Goal: Task Accomplishment & Management: Complete application form

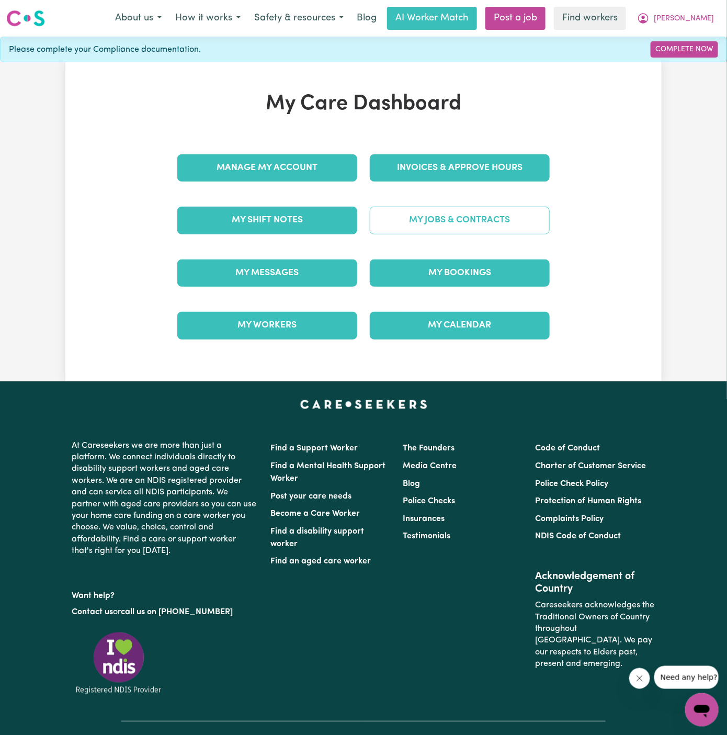
click at [439, 221] on link "My Jobs & Contracts" at bounding box center [460, 220] width 180 height 27
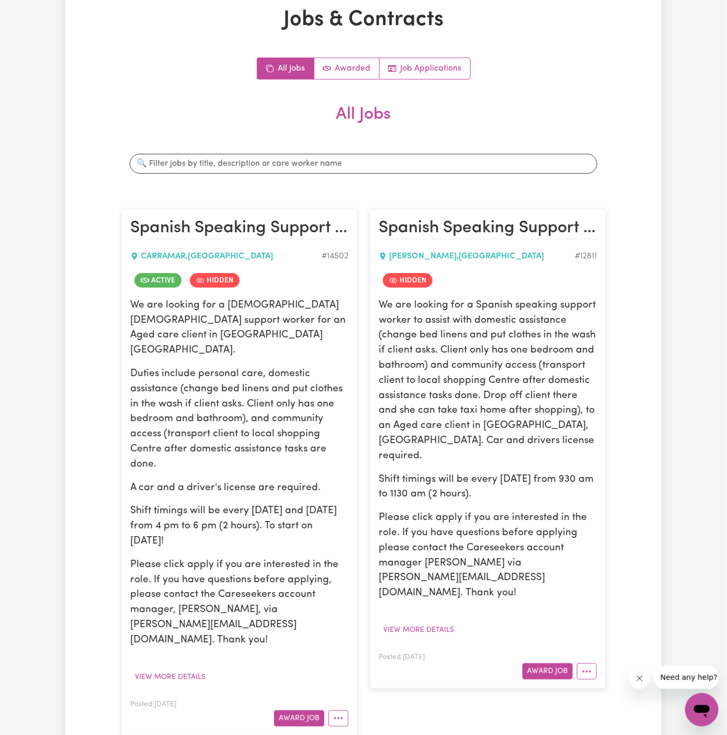
scroll to position [114, 0]
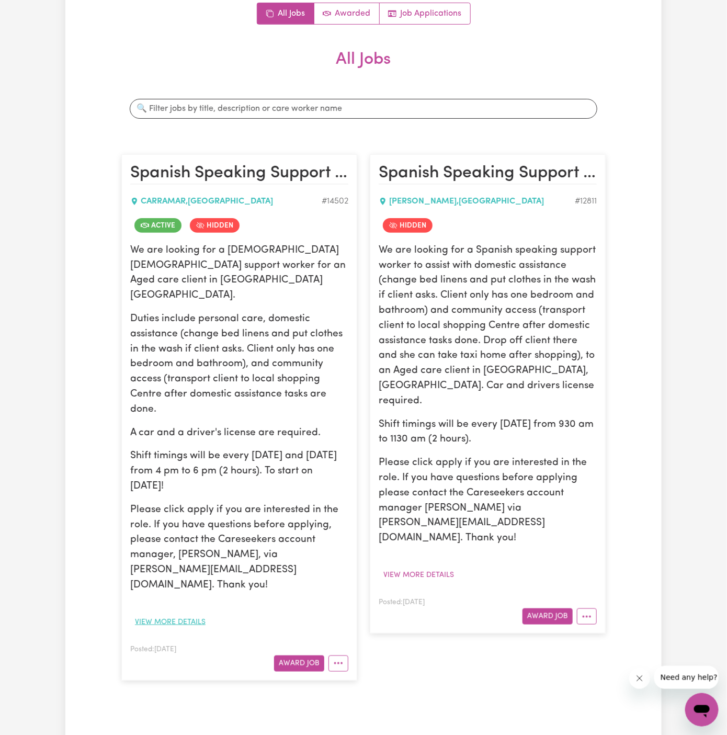
click at [194, 614] on button "View more details" at bounding box center [170, 622] width 80 height 16
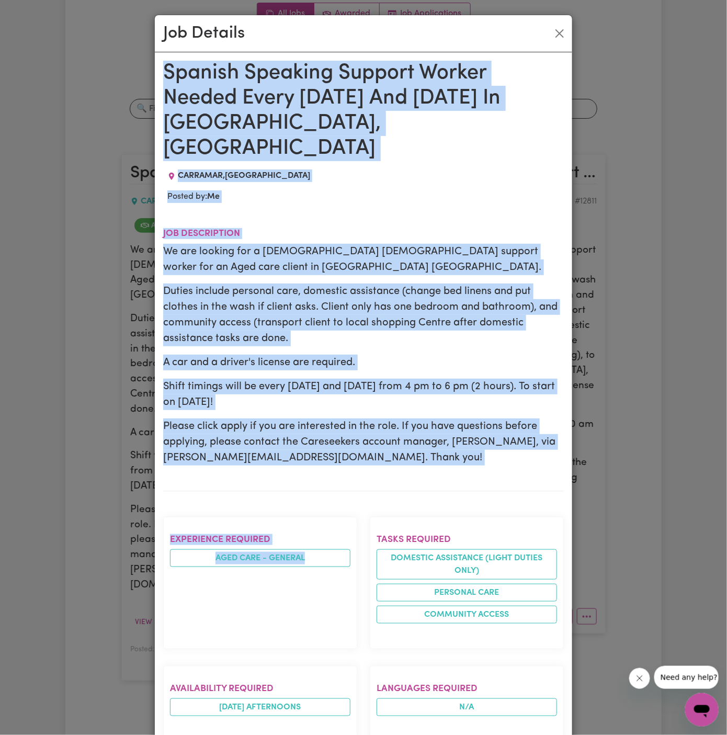
drag, startPoint x: 168, startPoint y: 71, endPoint x: 325, endPoint y: 628, distance: 578.4
click at [325, 628] on div "Spanish Speaking Support Worker Needed Every Monday And Friday In Carramar, NSW…" at bounding box center [363, 666] width 401 height 1211
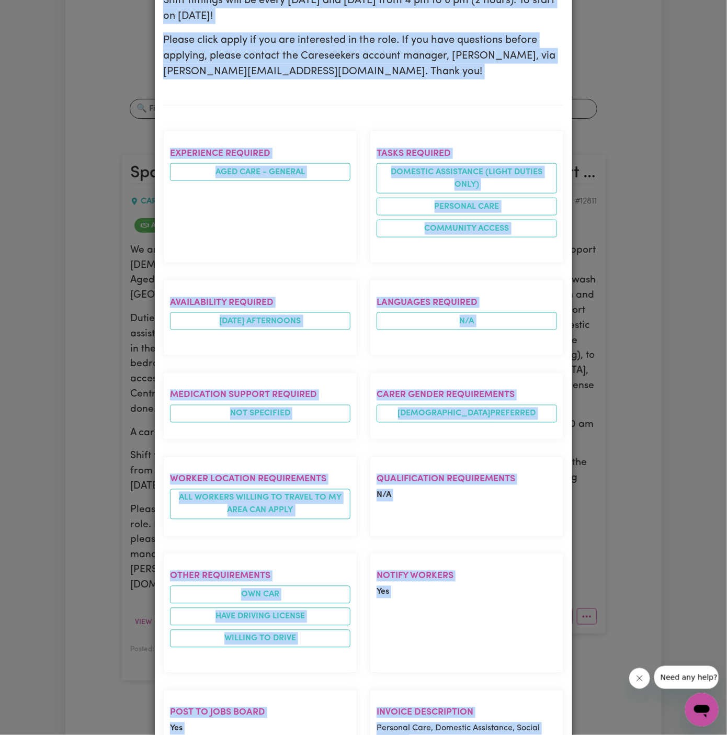
scroll to position [530, 0]
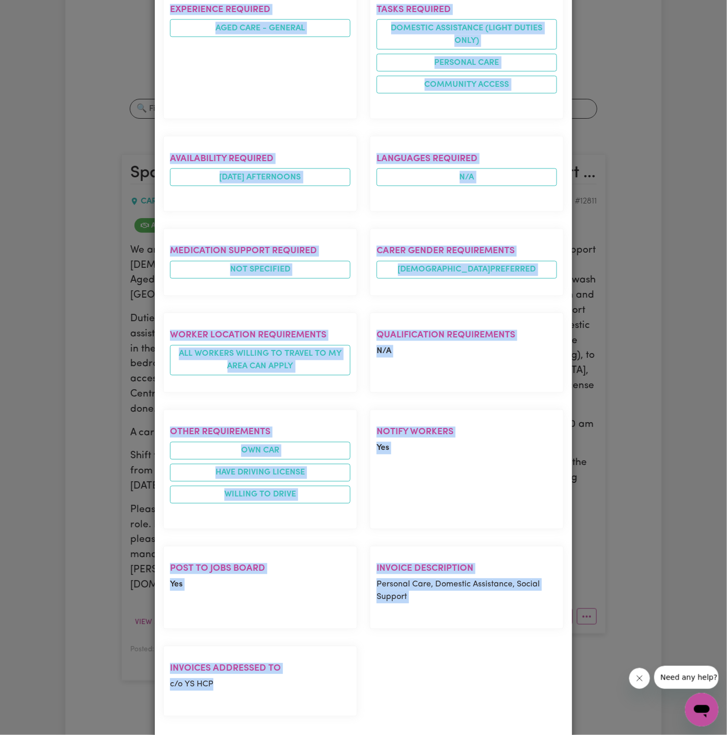
copy div "Spanish Speaking Support Worker Needed Every Monday And Friday In Carramar, NSW…"
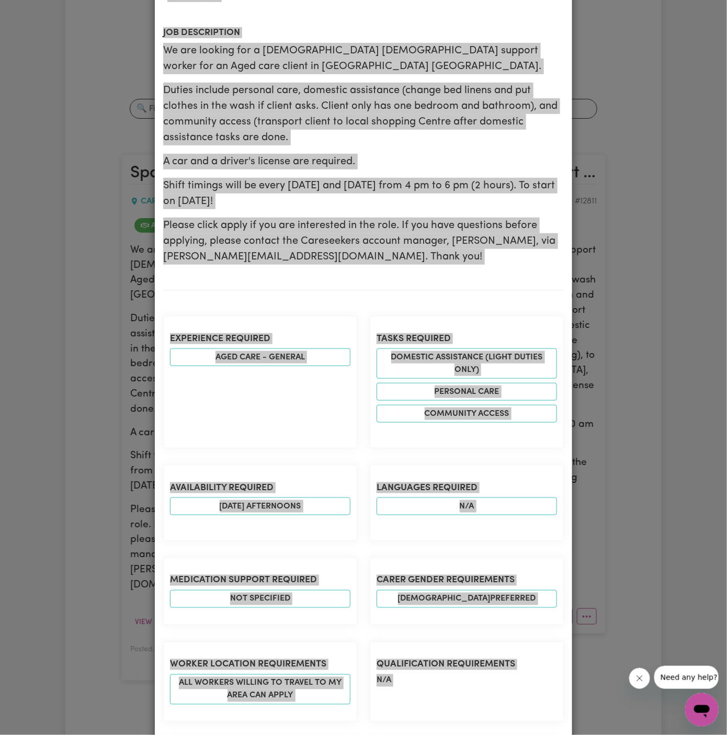
scroll to position [0, 0]
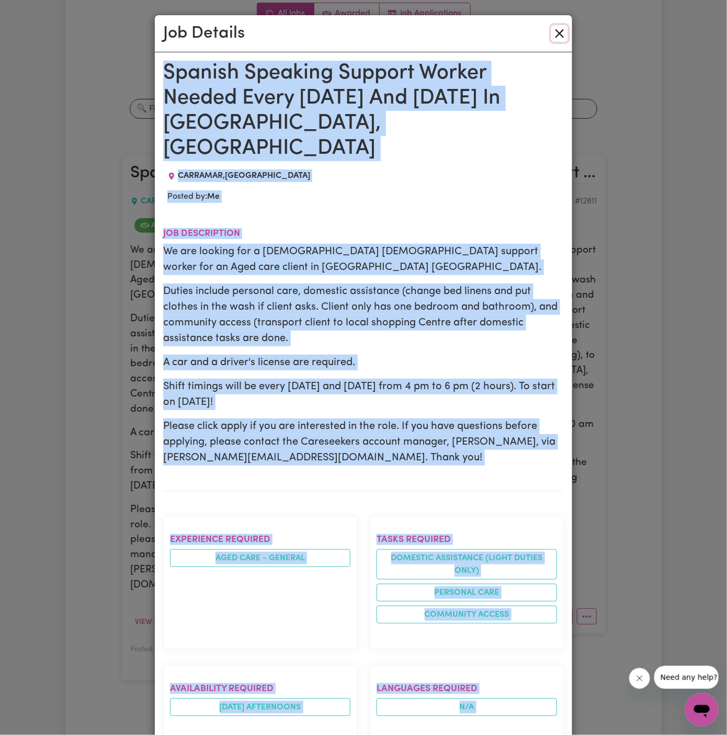
click at [560, 34] on button "Close" at bounding box center [559, 33] width 17 height 17
click at [560, 34] on div "Job Details" at bounding box center [363, 33] width 417 height 37
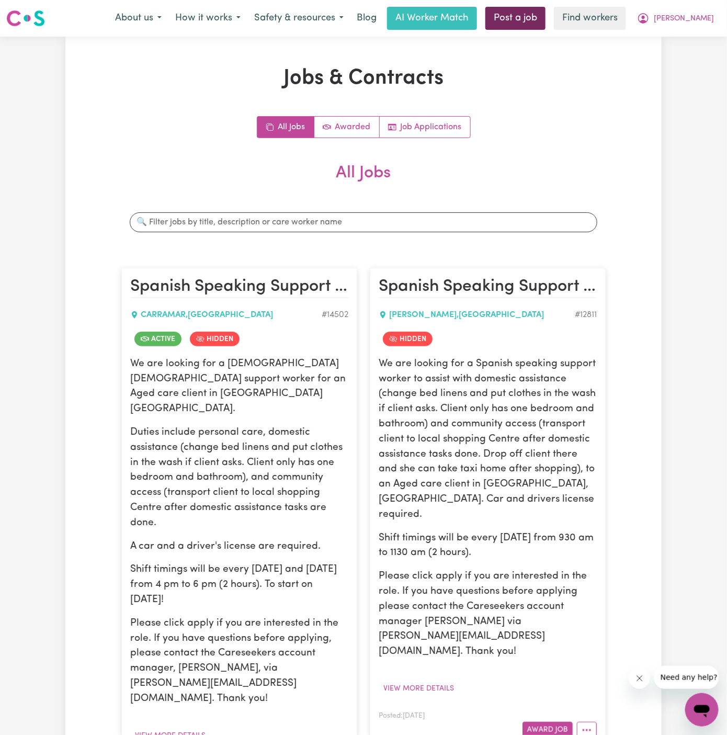
click at [523, 13] on link "Post a job" at bounding box center [515, 18] width 60 height 23
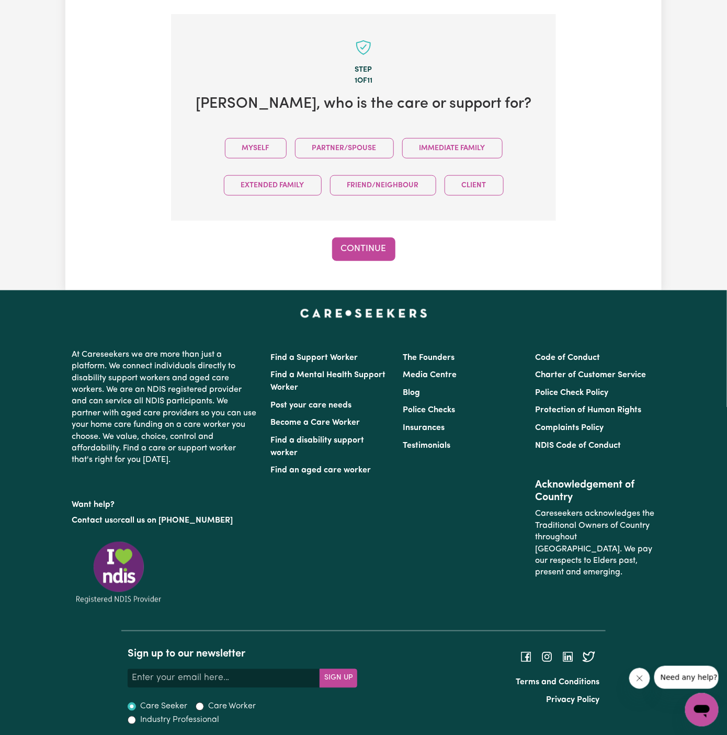
scroll to position [262, 0]
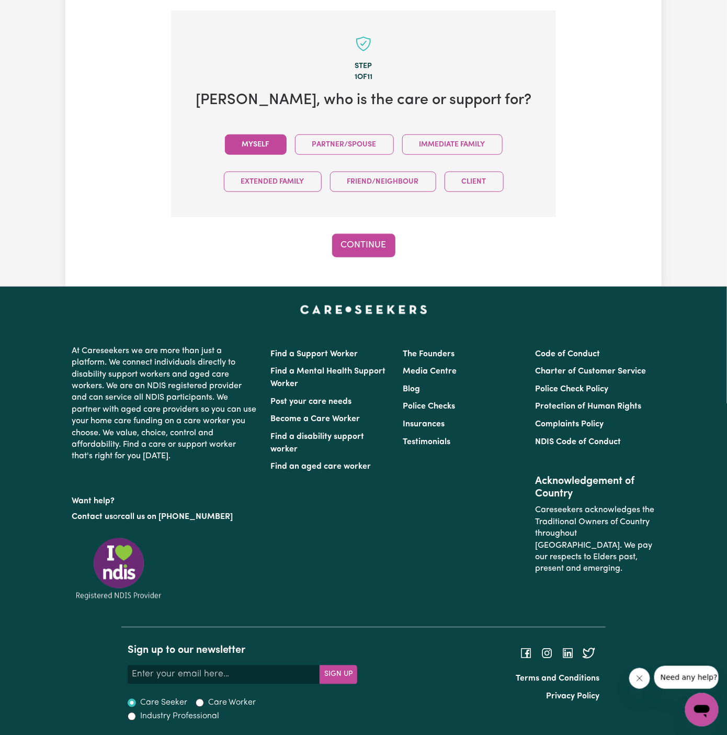
click at [257, 145] on button "Myself" at bounding box center [256, 144] width 62 height 20
click at [354, 241] on button "Continue" at bounding box center [363, 245] width 63 height 23
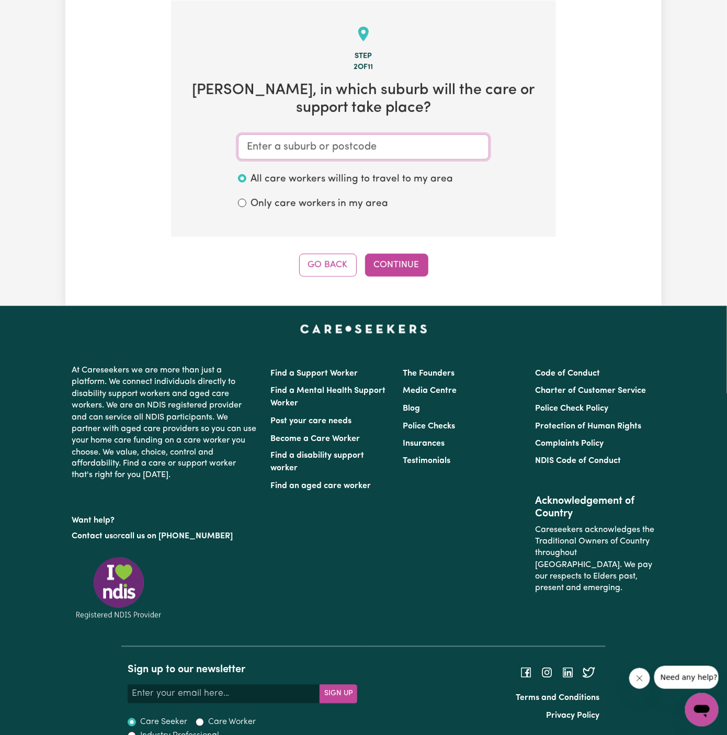
click at [310, 148] on input "text" at bounding box center [363, 146] width 251 height 25
click at [441, 149] on input "text" at bounding box center [363, 146] width 251 height 25
paste input "Carramar"
type input "Carramar"
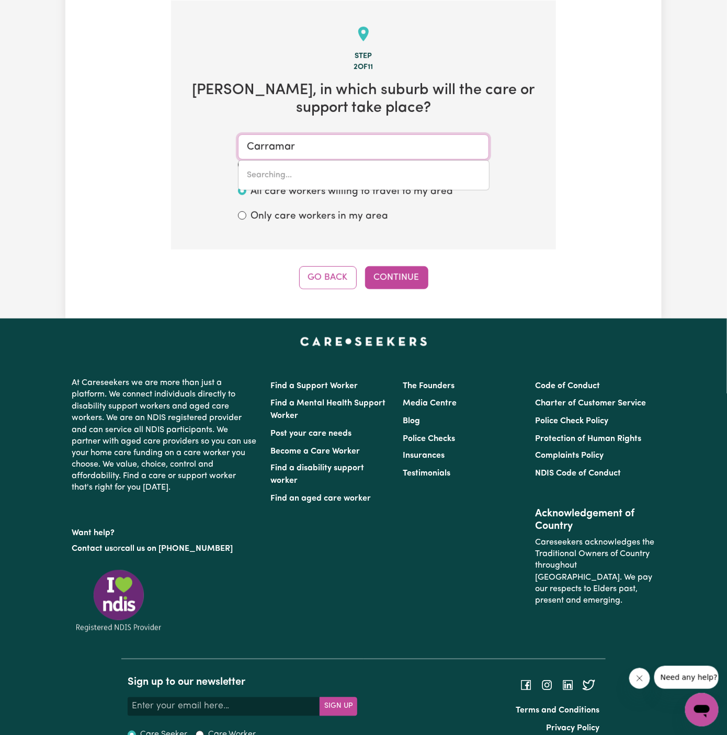
type input "Carramar, New South Wales, 2163"
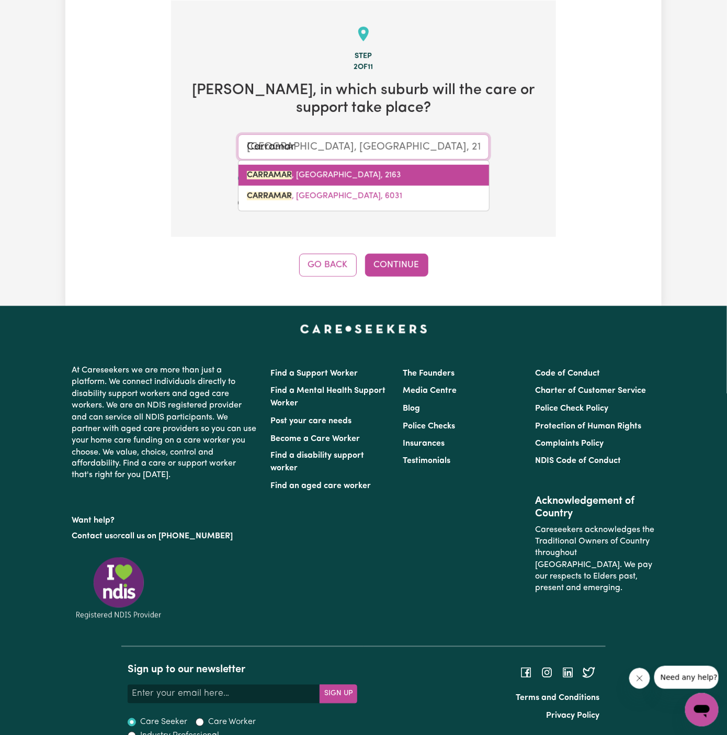
click at [364, 177] on span "CARRAMAR , New South Wales, 2163" at bounding box center [324, 175] width 154 height 8
type input "CARRAMAR, New South Wales, 2163"
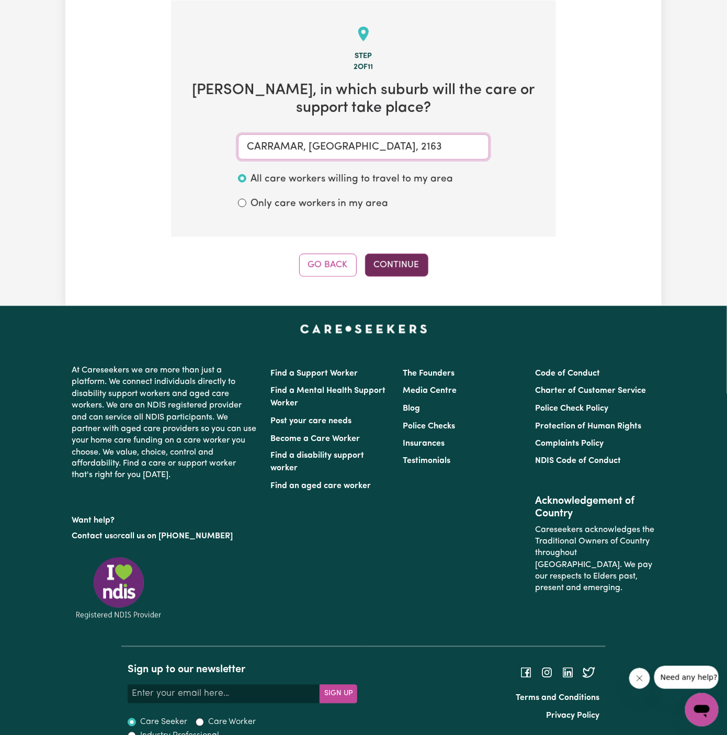
type input "CARRAMAR, New South Wales, 2163"
click at [386, 256] on button "Continue" at bounding box center [396, 265] width 63 height 23
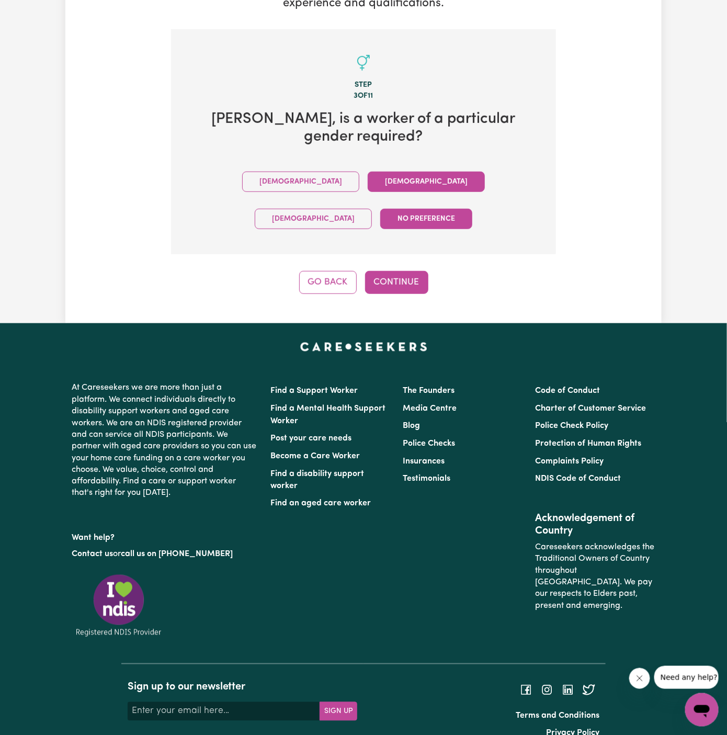
click at [368, 180] on button "Female" at bounding box center [426, 182] width 117 height 20
click at [401, 271] on button "Continue" at bounding box center [396, 282] width 63 height 23
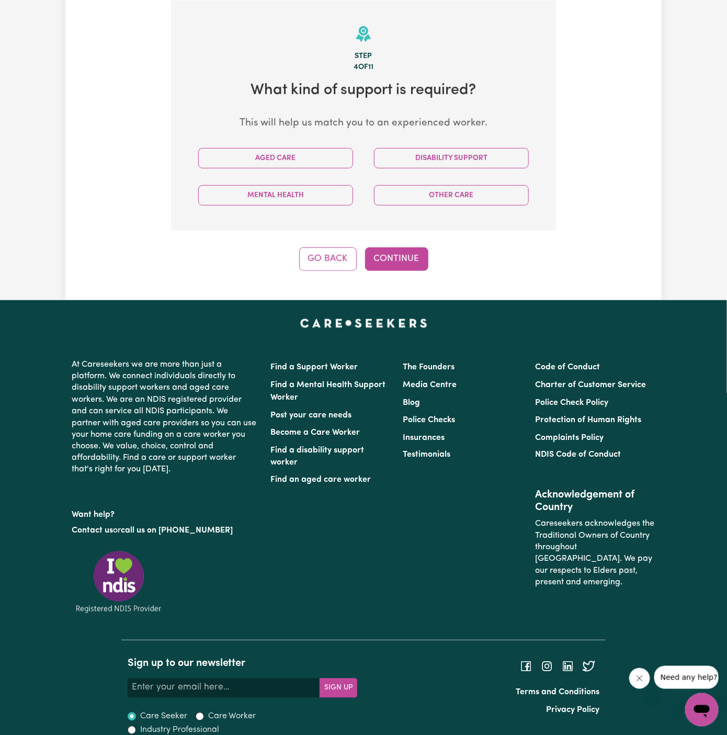
scroll to position [271, 0]
click at [301, 160] on button "Aged Care" at bounding box center [275, 158] width 155 height 20
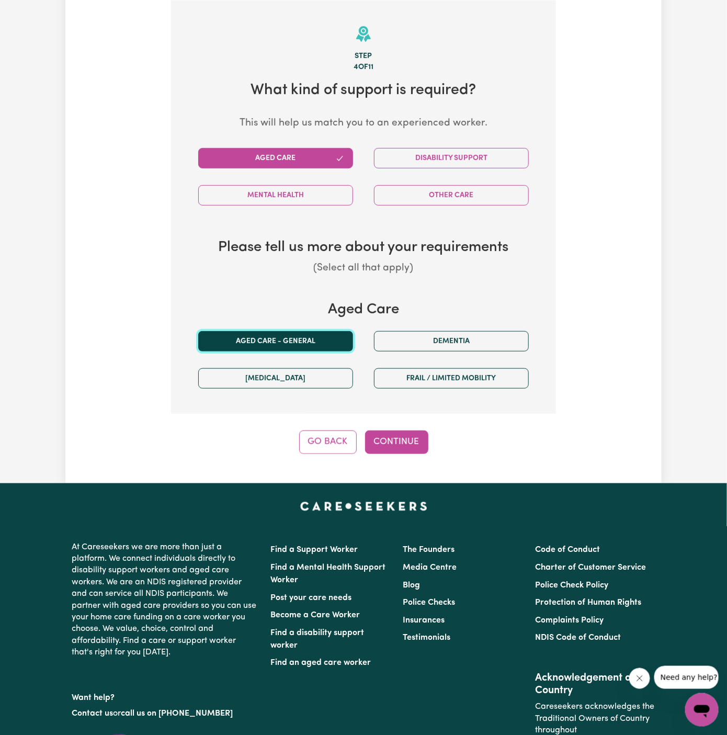
click at [301, 339] on button "Aged care - General" at bounding box center [275, 341] width 155 height 20
click at [438, 507] on div at bounding box center [363, 506] width 596 height 13
click at [403, 446] on button "Continue" at bounding box center [396, 442] width 63 height 23
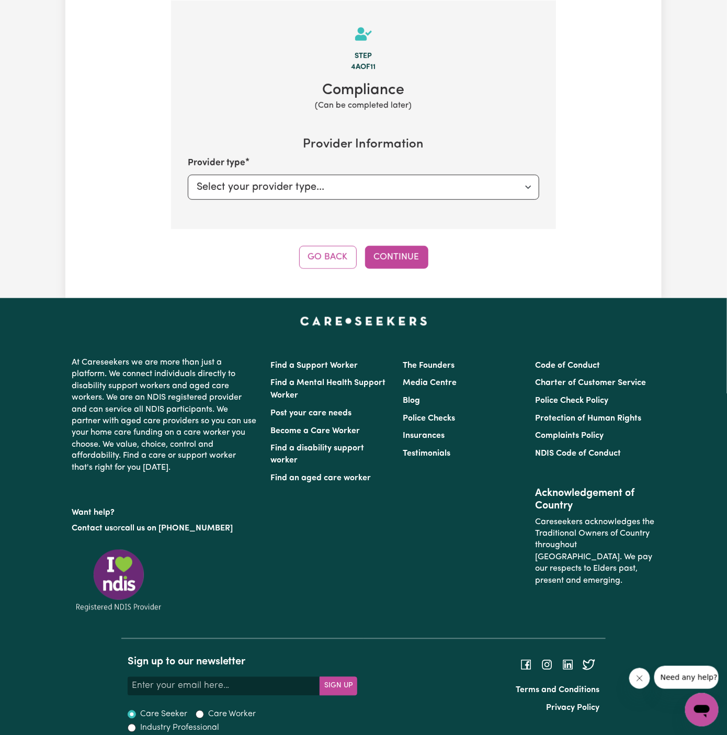
click at [418, 242] on div "Step 4a of 11 Compliance (Can be completed later) Provider Information Provider…" at bounding box center [363, 135] width 385 height 268
click at [391, 248] on button "Continue" at bounding box center [396, 257] width 63 height 23
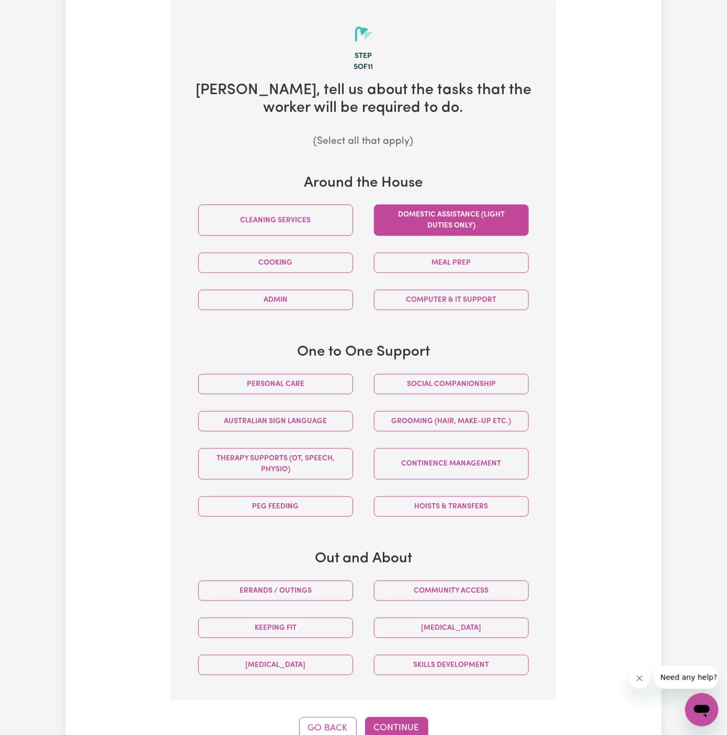
click at [469, 227] on button "Domestic assistance (light duties only)" at bounding box center [451, 220] width 155 height 31
click at [464, 384] on button "Social companionship" at bounding box center [451, 384] width 155 height 20
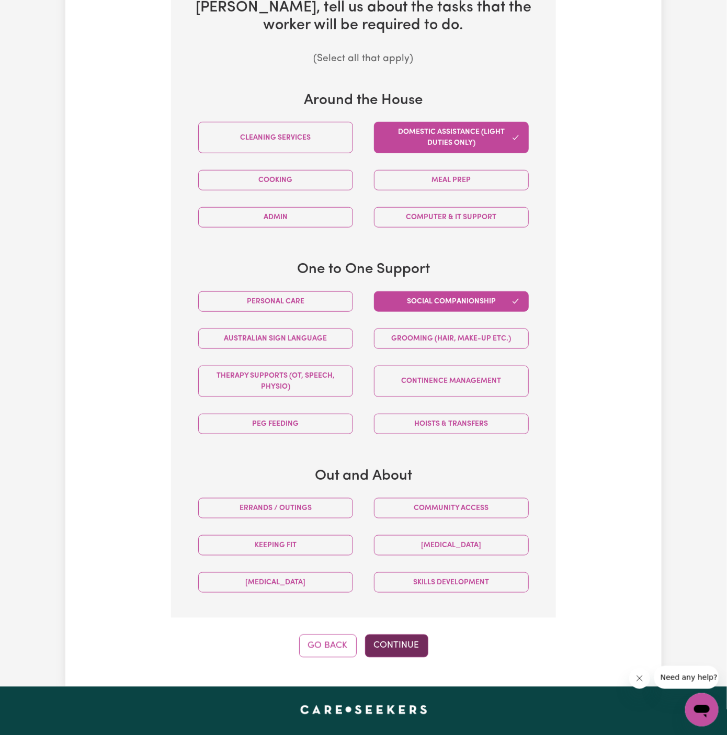
click at [401, 644] on button "Continue" at bounding box center [396, 646] width 63 height 23
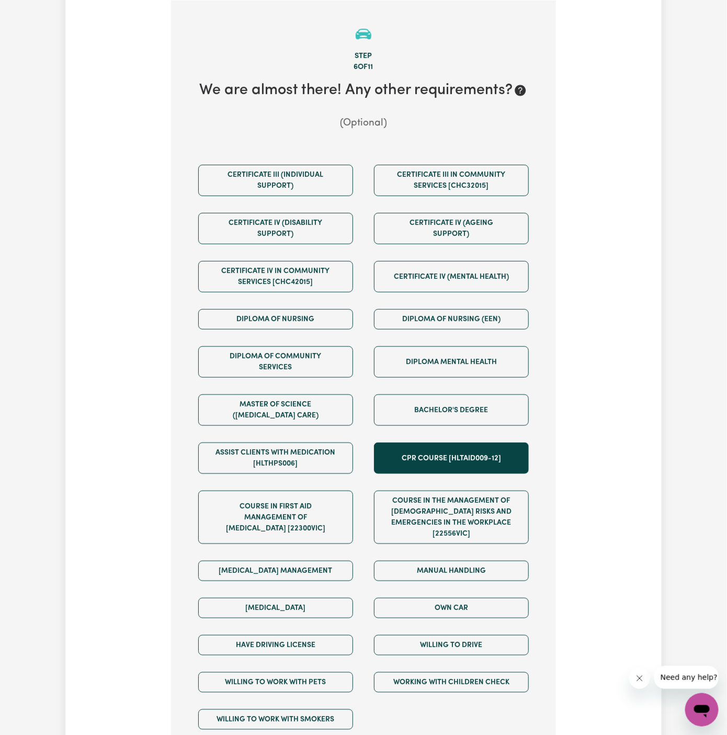
scroll to position [461, 0]
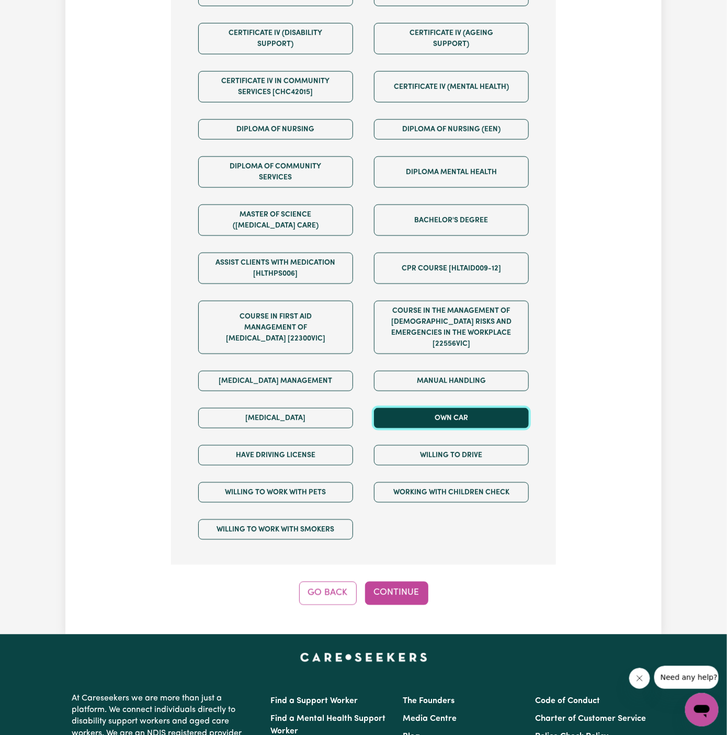
click at [469, 411] on button "Own Car" at bounding box center [451, 418] width 155 height 20
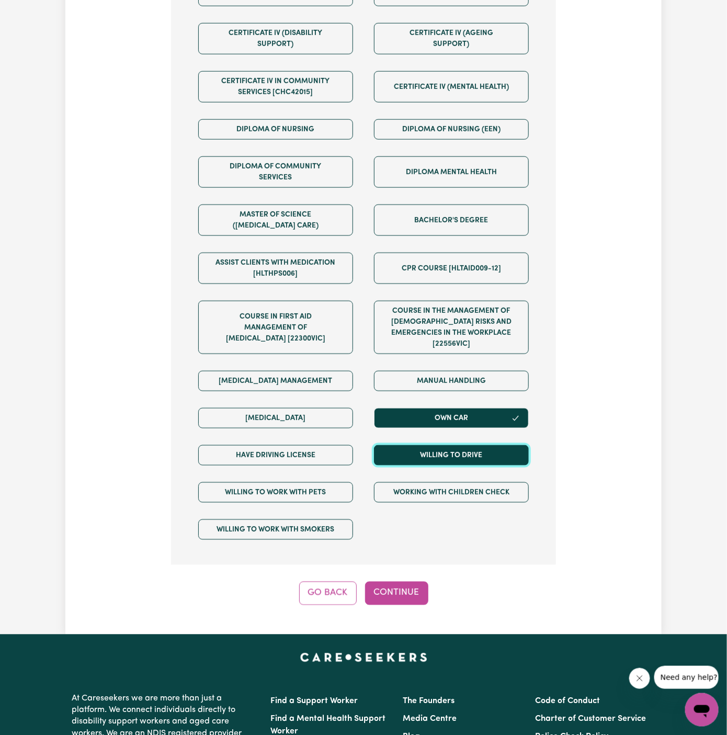
click at [475, 446] on button "Willing to drive" at bounding box center [451, 455] width 155 height 20
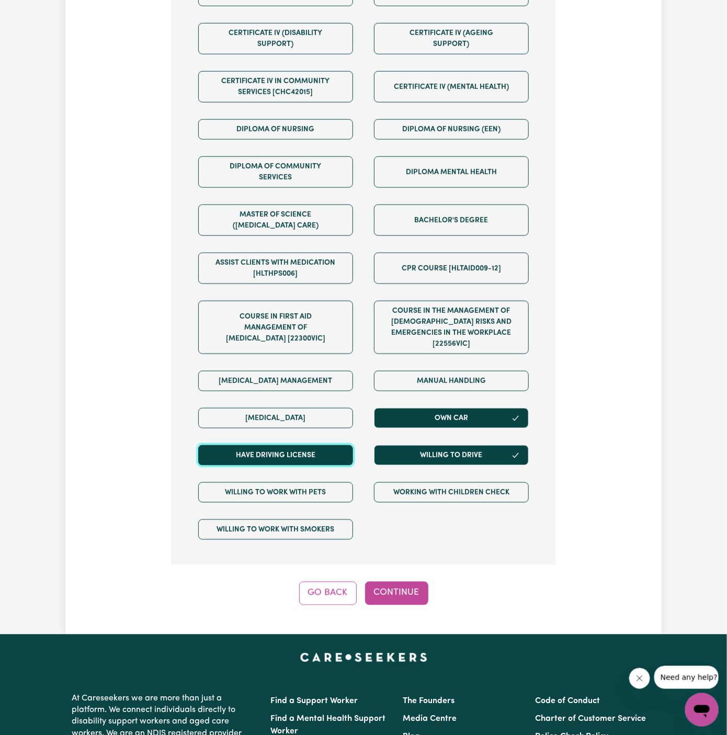
click at [345, 445] on button "Have driving license" at bounding box center [275, 455] width 155 height 20
click at [337, 582] on button "Go Back" at bounding box center [328, 593] width 58 height 23
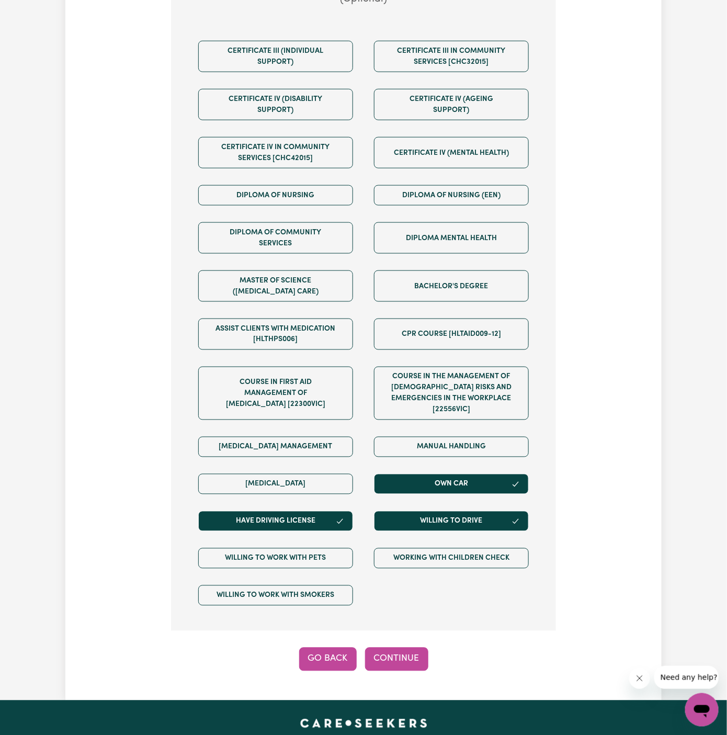
click at [337, 578] on div "Menu About us How it works Safety & resources Blog AI Worker Match Post a job F…" at bounding box center [363, 378] width 727 height 1546
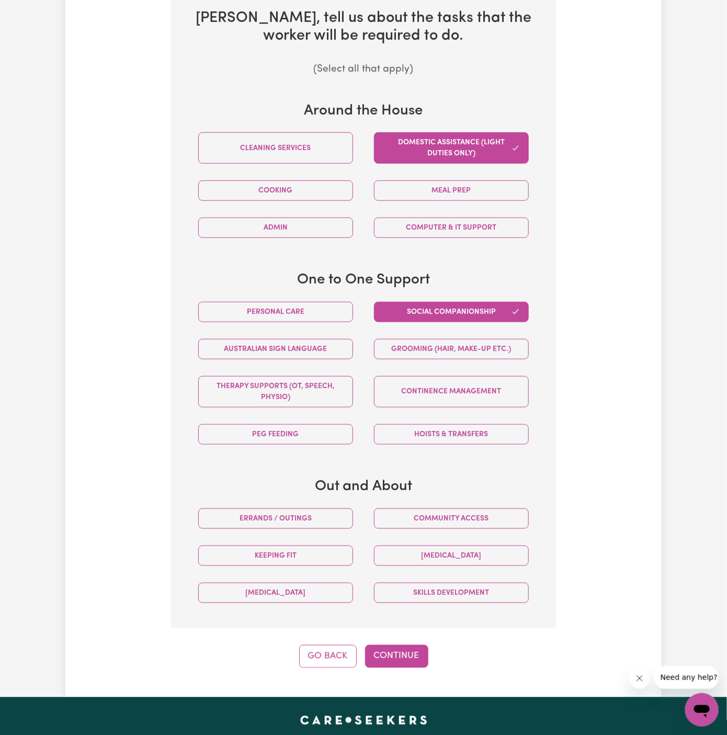
scroll to position [271, 0]
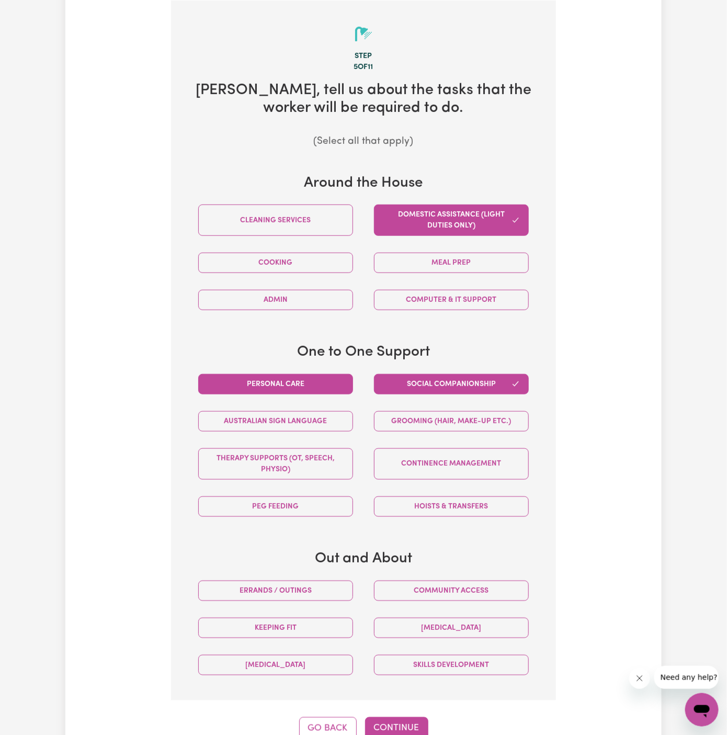
click at [303, 376] on button "Personal care" at bounding box center [275, 384] width 155 height 20
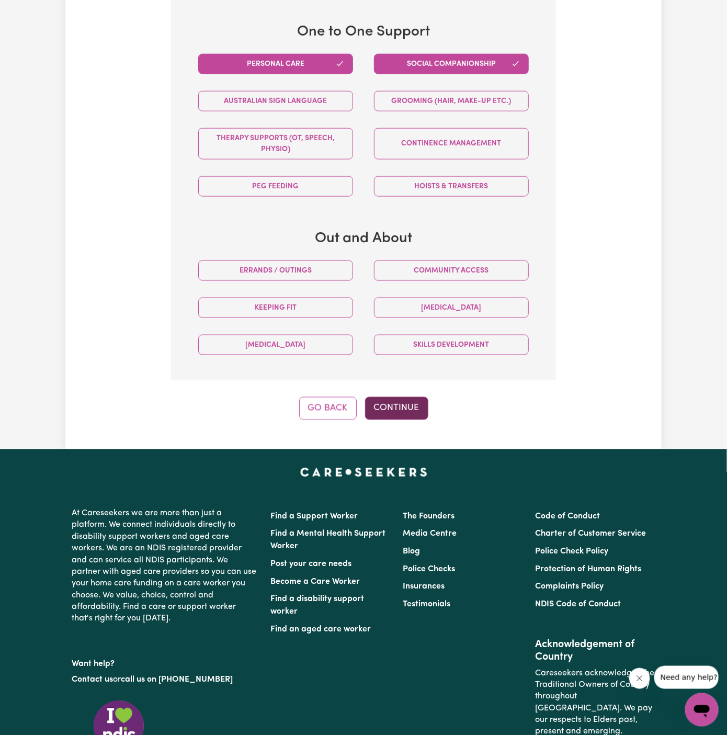
click at [406, 403] on button "Continue" at bounding box center [396, 408] width 63 height 23
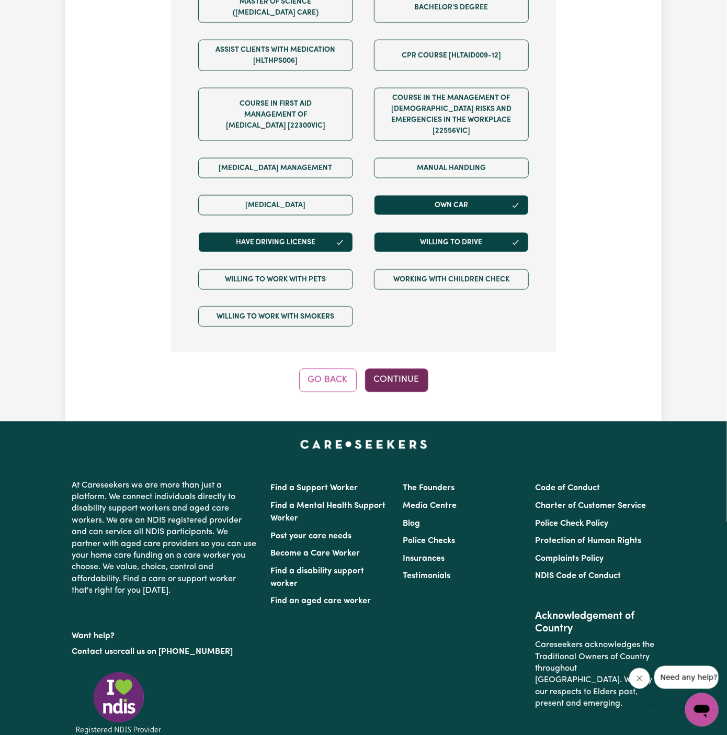
click at [405, 369] on button "Continue" at bounding box center [396, 380] width 63 height 23
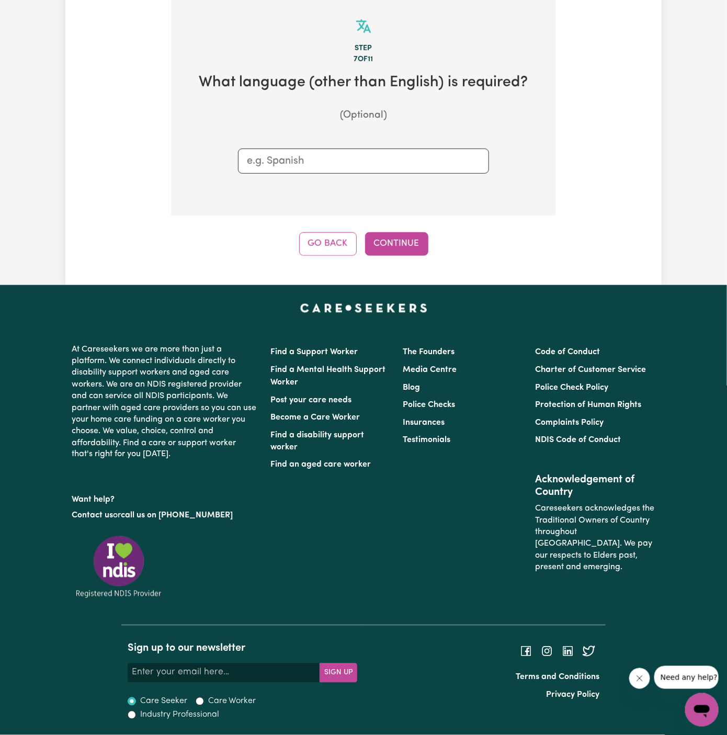
scroll to position [271, 0]
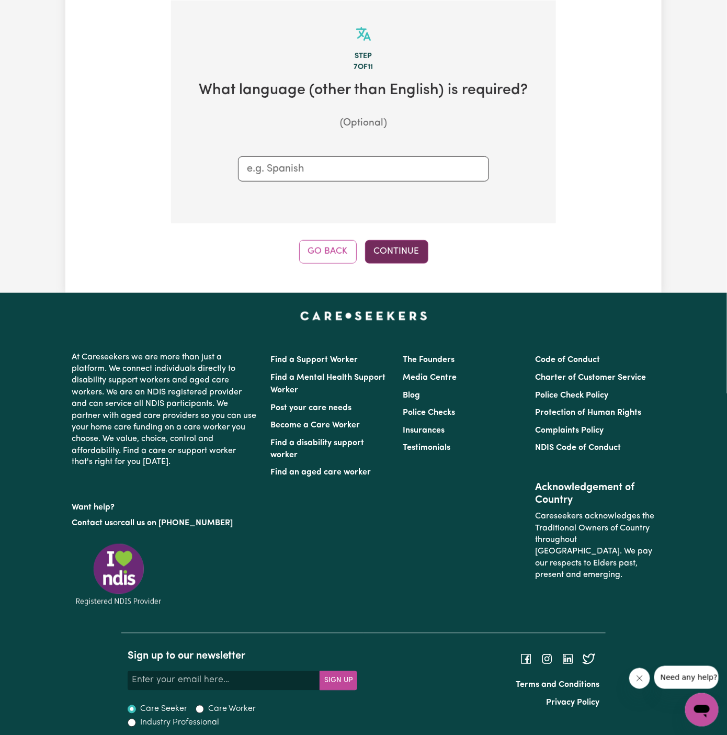
click at [401, 246] on button "Continue" at bounding box center [396, 251] width 63 height 23
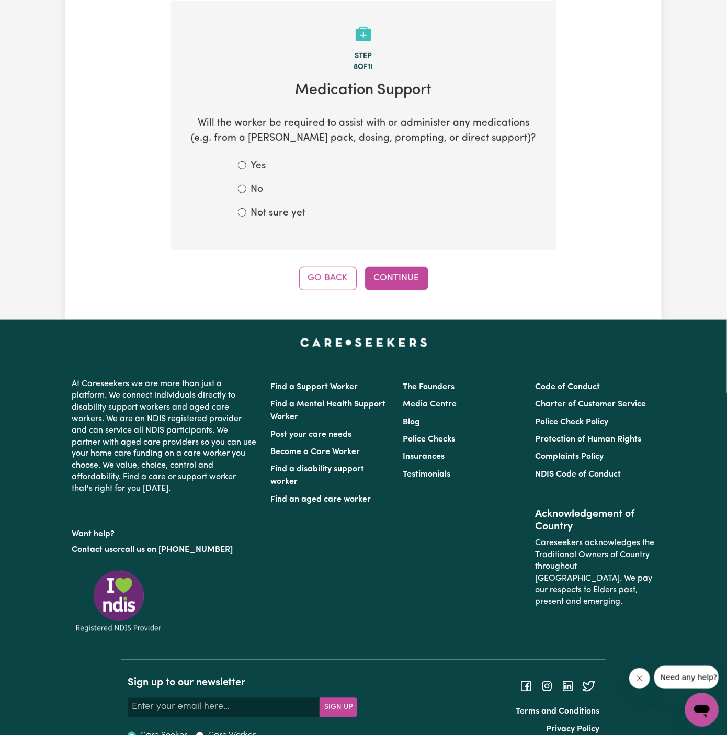
click at [279, 211] on label "Not sure yet" at bounding box center [278, 213] width 55 height 15
click at [246, 211] on input "Not sure yet" at bounding box center [242, 212] width 8 height 8
radio input "true"
click at [419, 277] on button "Continue" at bounding box center [396, 278] width 63 height 23
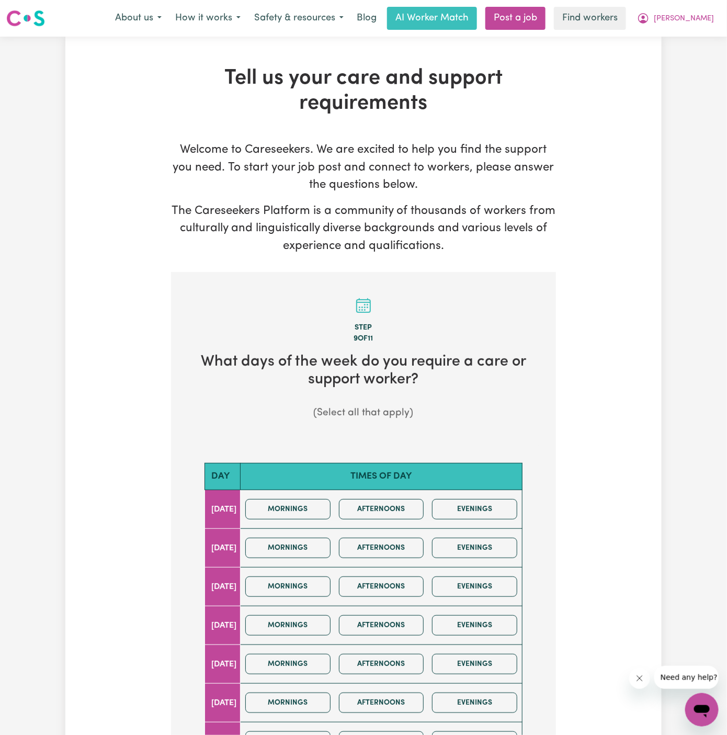
scroll to position [86, 0]
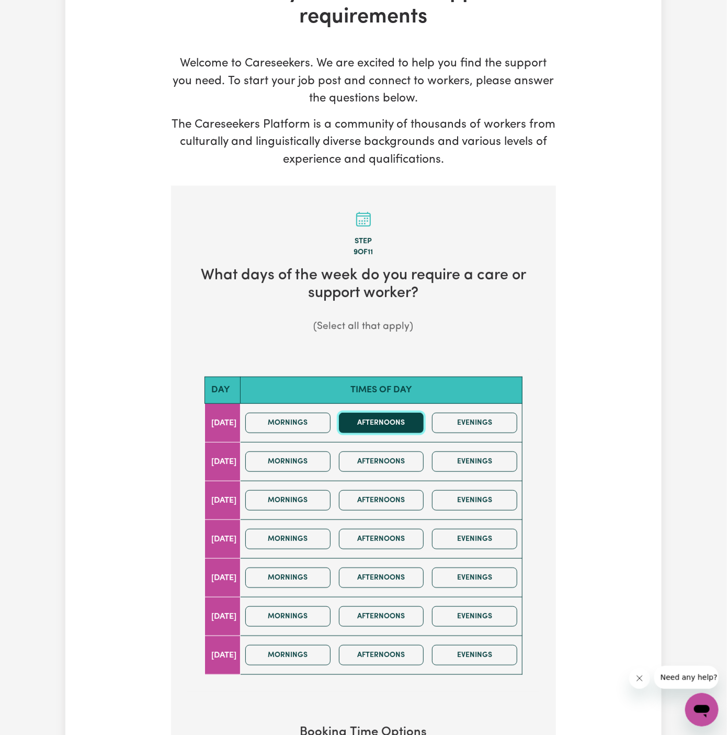
click at [389, 429] on button "Afternoons" at bounding box center [381, 423] width 85 height 20
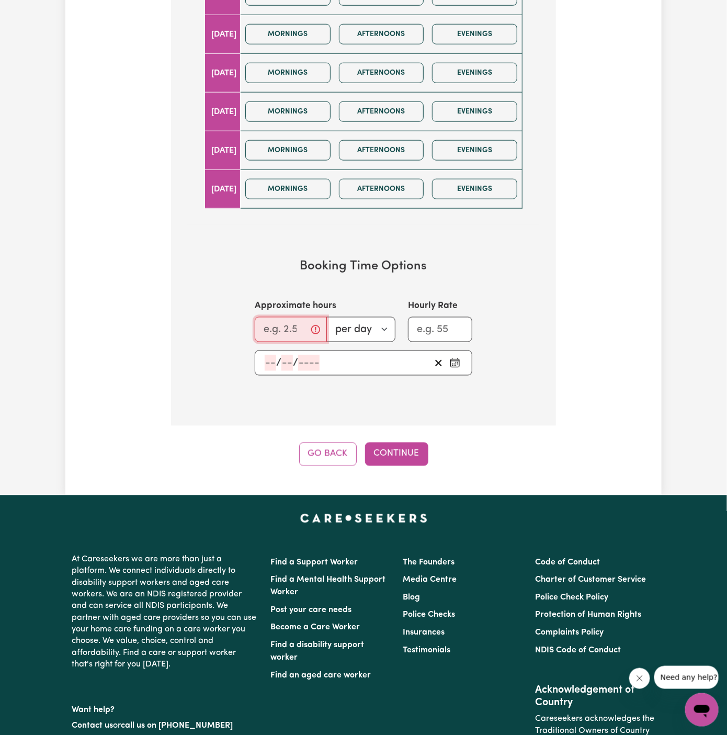
click at [273, 324] on input "Approximate hours" at bounding box center [291, 329] width 72 height 25
type input "2"
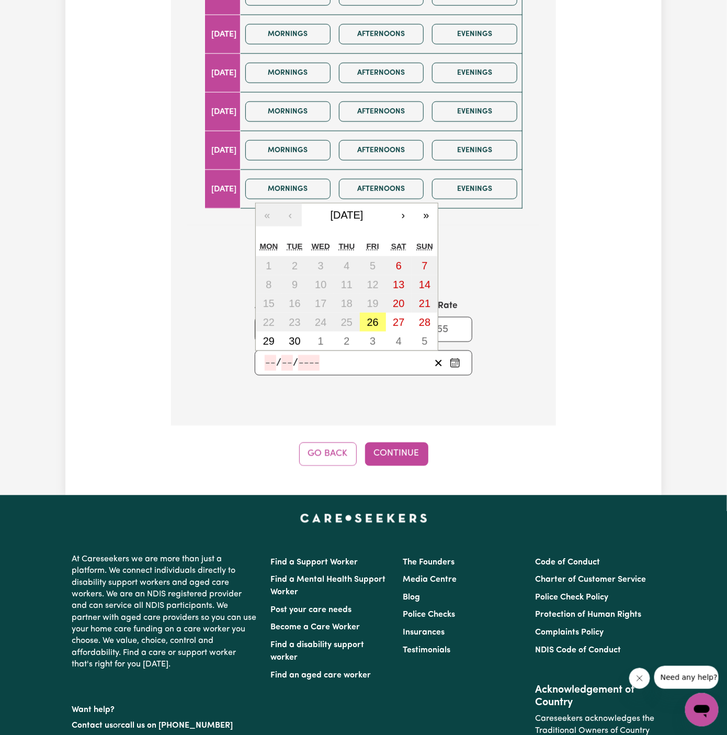
click at [268, 358] on input "number" at bounding box center [271, 363] width 12 height 16
click at [403, 212] on button "›" at bounding box center [403, 214] width 23 height 23
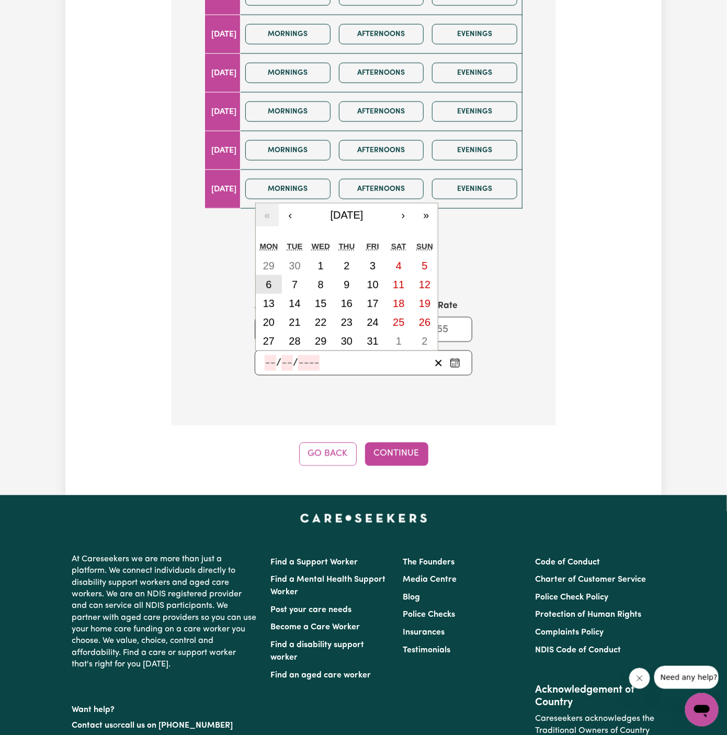
click at [271, 279] on abbr "6" at bounding box center [269, 285] width 6 height 12
type input "2025-10-06"
type input "6"
type input "10"
type input "2025"
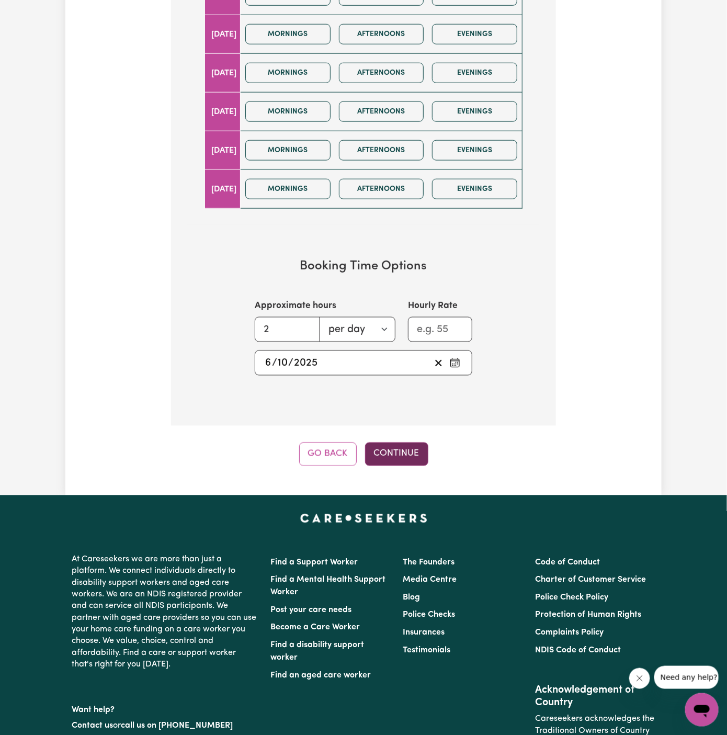
click at [401, 451] on button "Continue" at bounding box center [396, 454] width 63 height 23
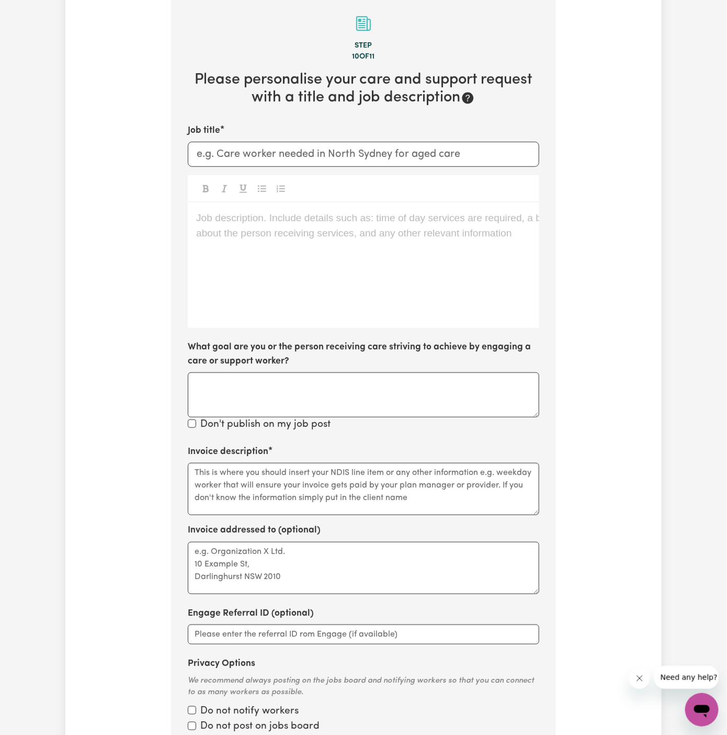
scroll to position [271, 0]
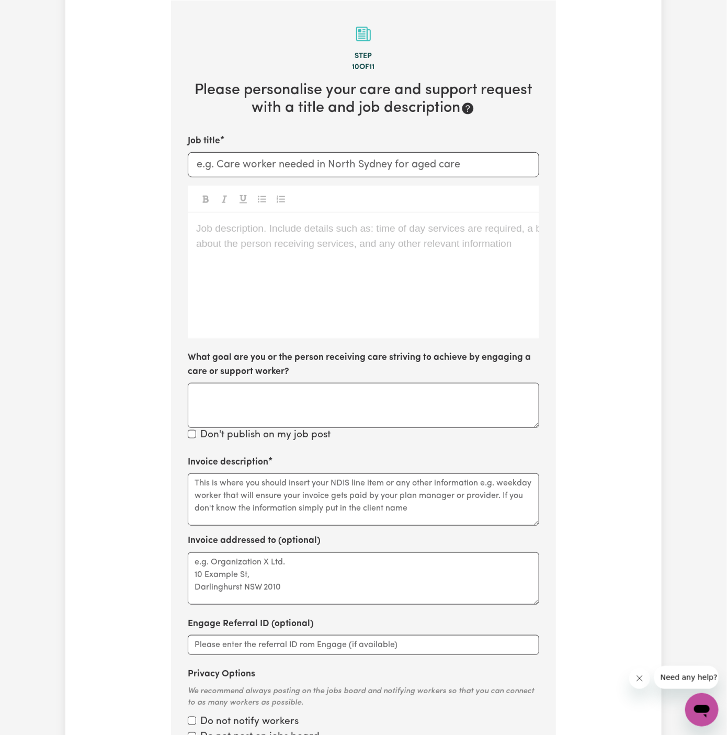
click at [360, 263] on div "Job description. Include details such as: time of day services are required, a …" at bounding box center [364, 276] width 352 height 126
click at [282, 262] on div "Job description. Include details such as: time of day services are required, a …" at bounding box center [364, 276] width 352 height 126
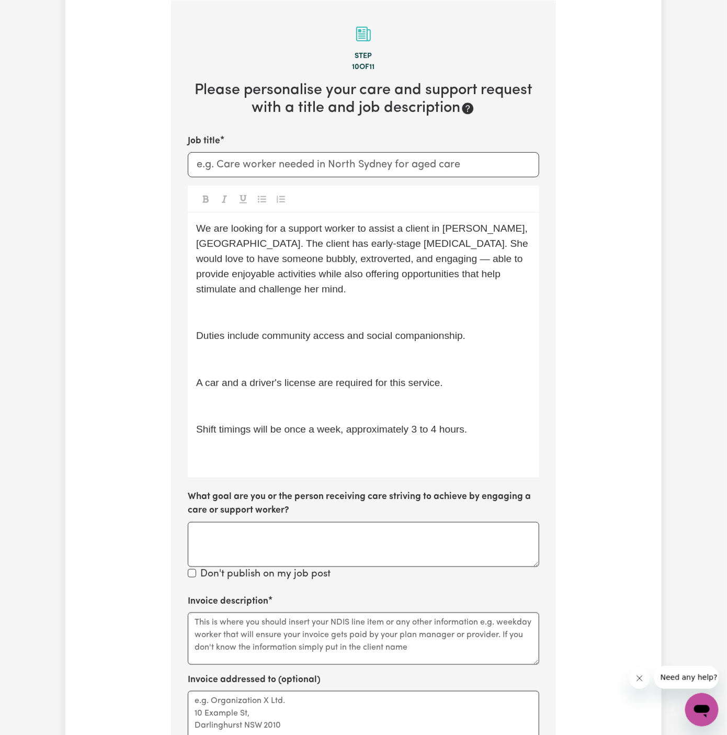
click at [193, 232] on div "We are looking for a support worker to assist a client in Burleigh Waters, QLD.…" at bounding box center [364, 345] width 352 height 265
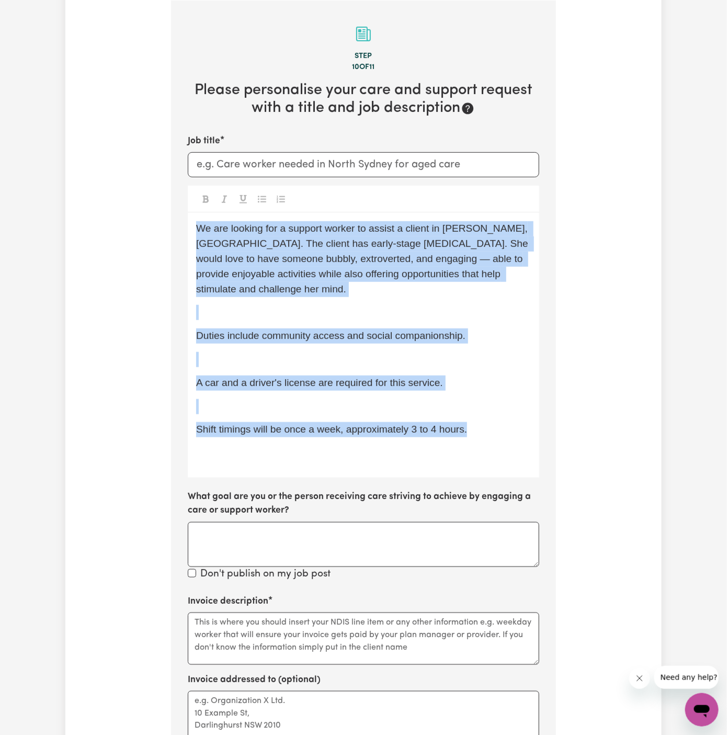
drag, startPoint x: 193, startPoint y: 232, endPoint x: 500, endPoint y: 440, distance: 370.8
click at [500, 440] on div "We are looking for a support worker to assist a client in Burleigh Waters, QLD.…" at bounding box center [364, 345] width 352 height 265
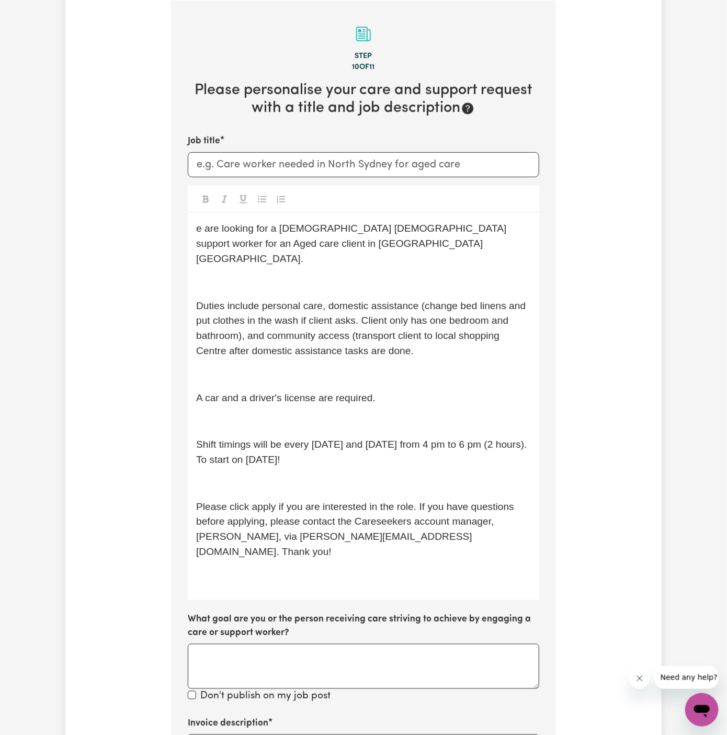
click at [194, 229] on div "e are looking for a Spanish-speaking female support worker for an Aged care cli…" at bounding box center [364, 406] width 352 height 387
click at [376, 257] on div "e are looking for a Spanish-speaking female support worker for an Aged care cli…" at bounding box center [364, 406] width 352 height 387
click at [199, 234] on p "e are looking for a Spanish-speaking female support worker for an Aged care cli…" at bounding box center [363, 243] width 335 height 45
click at [318, 242] on span "We are looking for a Spanish-speaking female support worker for an Aged care cl…" at bounding box center [357, 243] width 323 height 41
click at [308, 275] on p "﻿" at bounding box center [363, 282] width 335 height 15
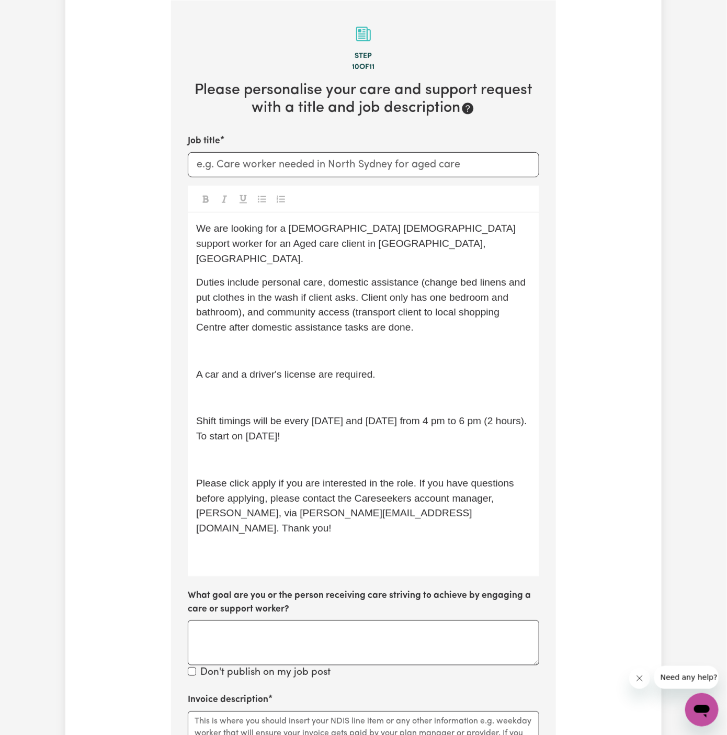
click at [346, 321] on div "We are looking for a Spanish-speaking female support worker for an Aged care cl…" at bounding box center [364, 394] width 352 height 363
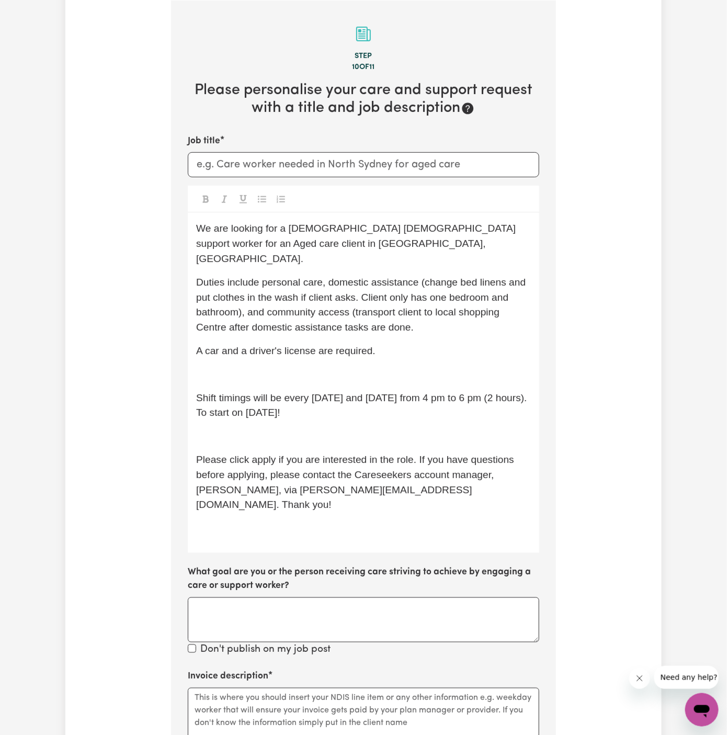
click at [347, 367] on p "﻿" at bounding box center [363, 374] width 335 height 15
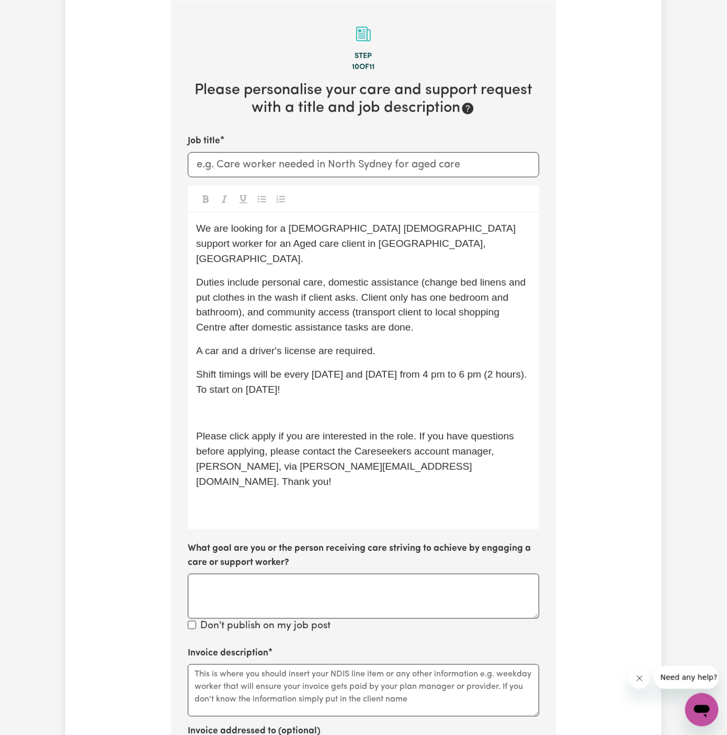
click at [331, 405] on p "﻿" at bounding box center [363, 412] width 335 height 15
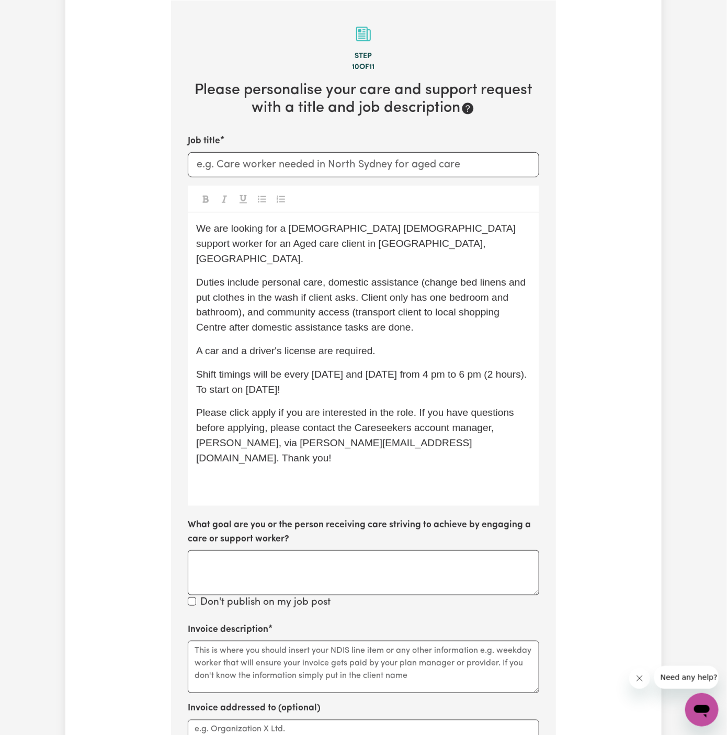
click at [294, 380] on p "Shift timings will be every Monday and Friday from 4 pm to 6 pm (2 hours). To s…" at bounding box center [363, 382] width 335 height 30
drag, startPoint x: 282, startPoint y: 360, endPoint x: 320, endPoint y: 377, distance: 41.2
click at [321, 377] on p "Shift timings will be every Monday and Friday from 4 pm to 6 pm (2 hours). To s…" at bounding box center [363, 382] width 335 height 30
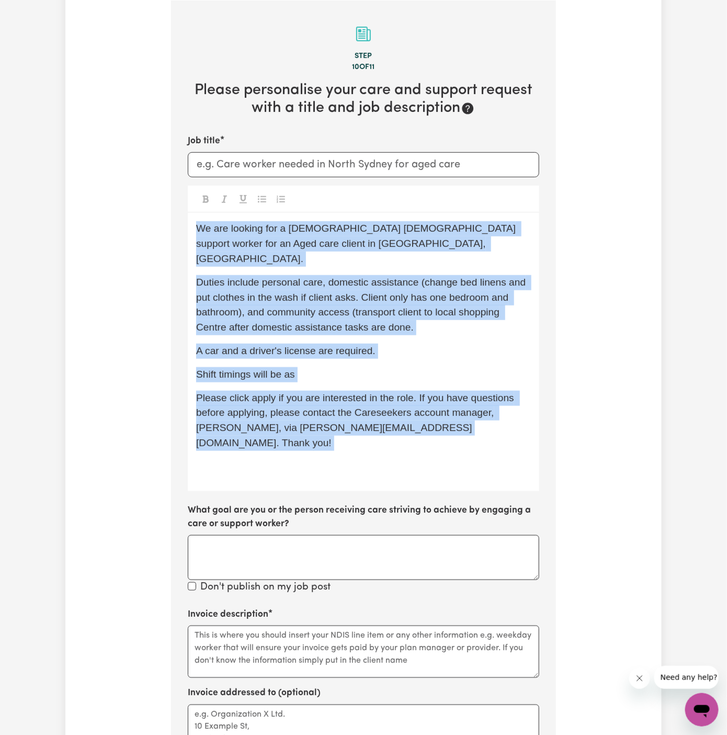
click at [350, 392] on span "Please click apply if you are interested in the role. If you have questions bef…" at bounding box center [356, 420] width 321 height 56
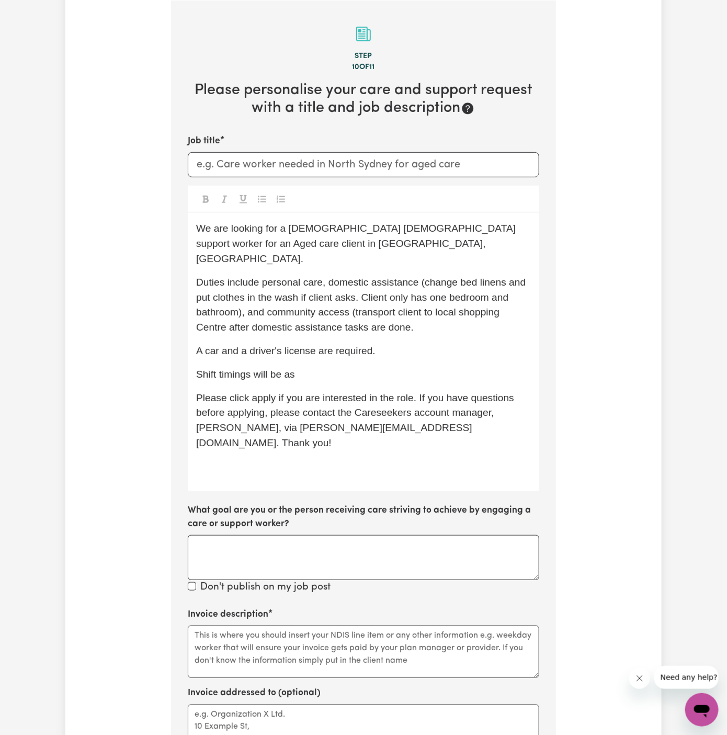
click at [334, 367] on p "Shift timings will be as" at bounding box center [363, 374] width 335 height 15
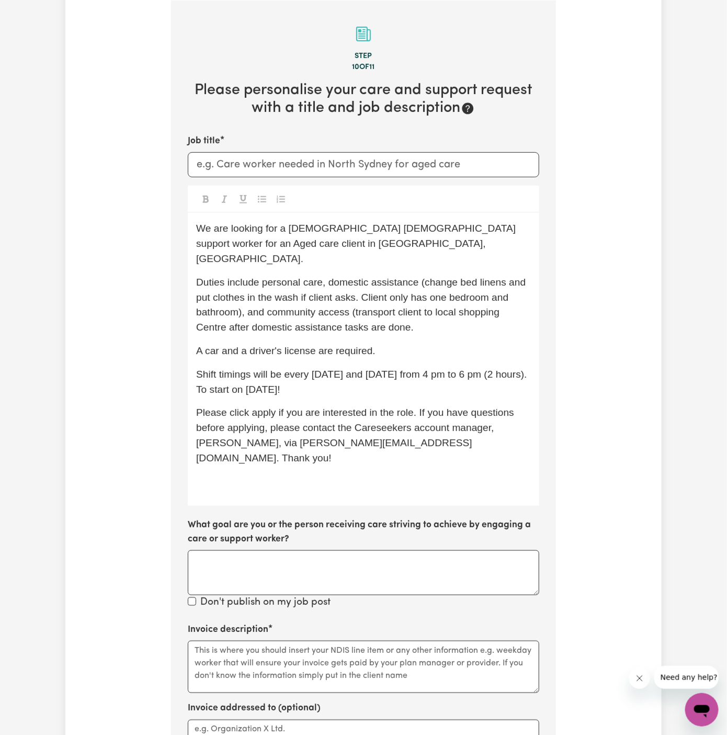
click at [334, 369] on span "Shift timings will be every Monday and Friday from 4 pm to 6 pm (2 hours). To s…" at bounding box center [363, 382] width 334 height 26
click at [302, 369] on span "Shift timings will be every Monday and Friday from 4 pm to 6 pm (2 hours). To s…" at bounding box center [363, 382] width 334 height 26
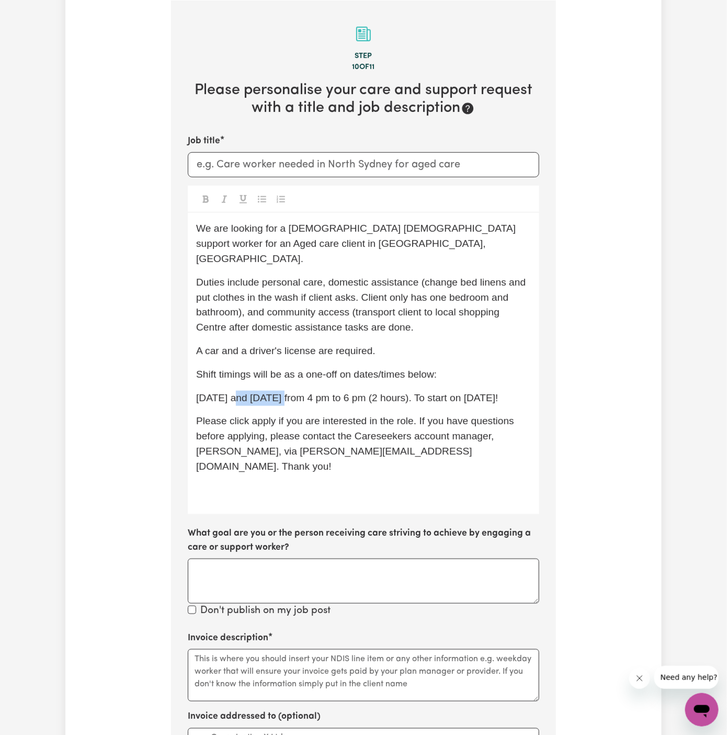
drag, startPoint x: 236, startPoint y: 381, endPoint x: 280, endPoint y: 377, distance: 44.1
click at [280, 392] on span "Monday and Friday from 4 pm to 6 pm (2 hours). To start on 20/06 Friday!" at bounding box center [347, 397] width 302 height 11
drag, startPoint x: 324, startPoint y: 381, endPoint x: 523, endPoint y: 381, distance: 199.3
click at [523, 391] on p "Monday from 4 pm to 6 pm (2 hours). To start on 20/06 Friday!" at bounding box center [363, 398] width 335 height 15
click at [365, 369] on span "Shift timings will be as a one-off on dates/times below:" at bounding box center [316, 374] width 241 height 11
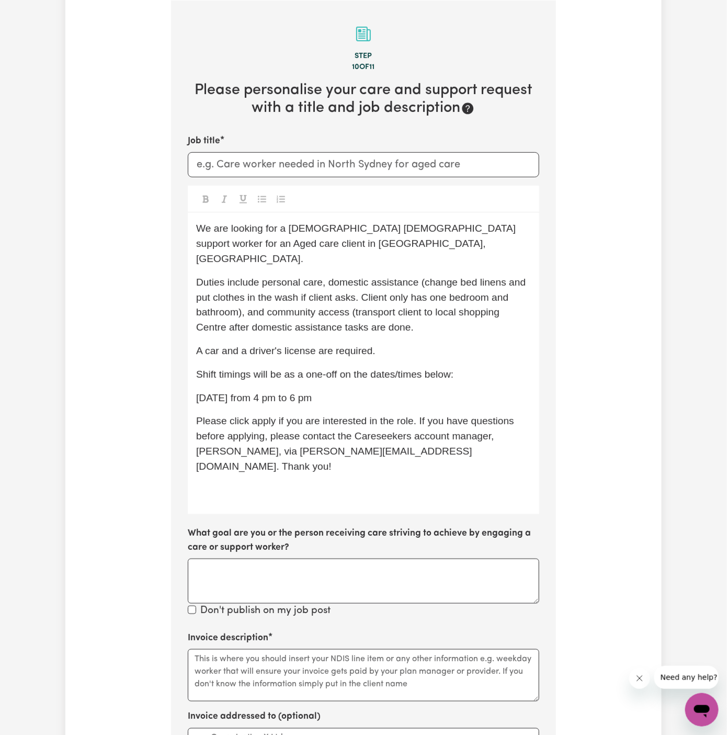
click at [432, 391] on p "Monday from 4 pm to 6 pm" at bounding box center [363, 398] width 335 height 15
click at [473, 370] on div "We are looking for a Spanish-speaking female support worker for an Aged care cl…" at bounding box center [364, 363] width 352 height 301
click at [198, 392] on span "Monday from 4 pm to 6 pm" at bounding box center [254, 397] width 116 height 11
click at [266, 392] on span "06/10 Monday from 4 pm to 6 pm" at bounding box center [254, 397] width 116 height 11
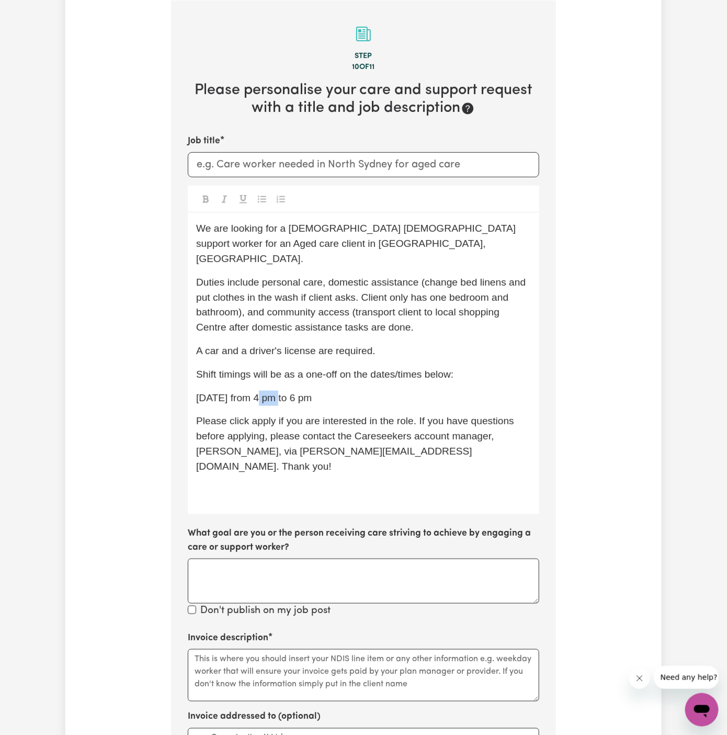
click at [266, 392] on span "06/10 Monday from 4 pm to 6 pm" at bounding box center [254, 397] width 116 height 11
click at [281, 392] on span "06/10 Monday from 4 pm to 6 pm" at bounding box center [254, 397] width 116 height 11
copy span "06/10 Monday from 4 pm to 6 pm"
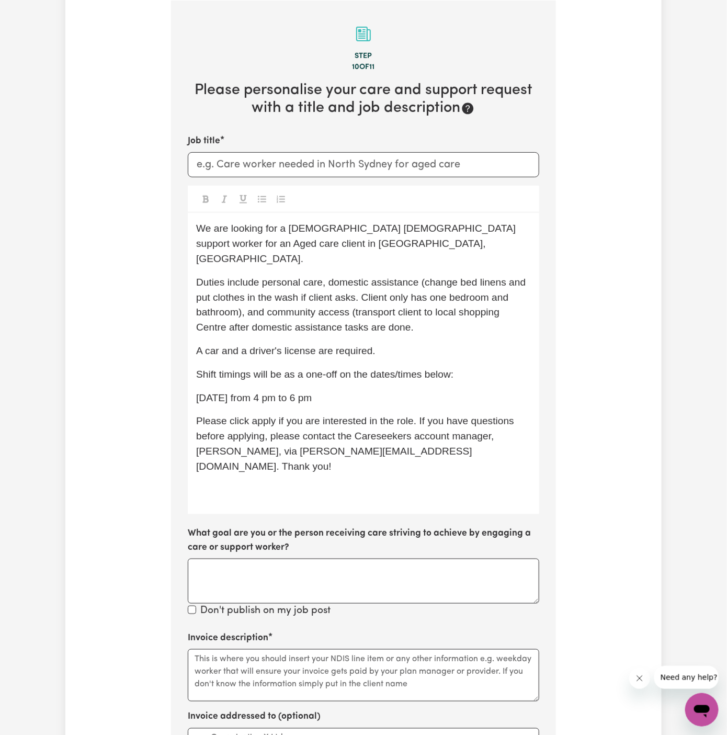
click at [425, 391] on p "06/10 Monday from 4 pm to 6 pm" at bounding box center [363, 398] width 335 height 15
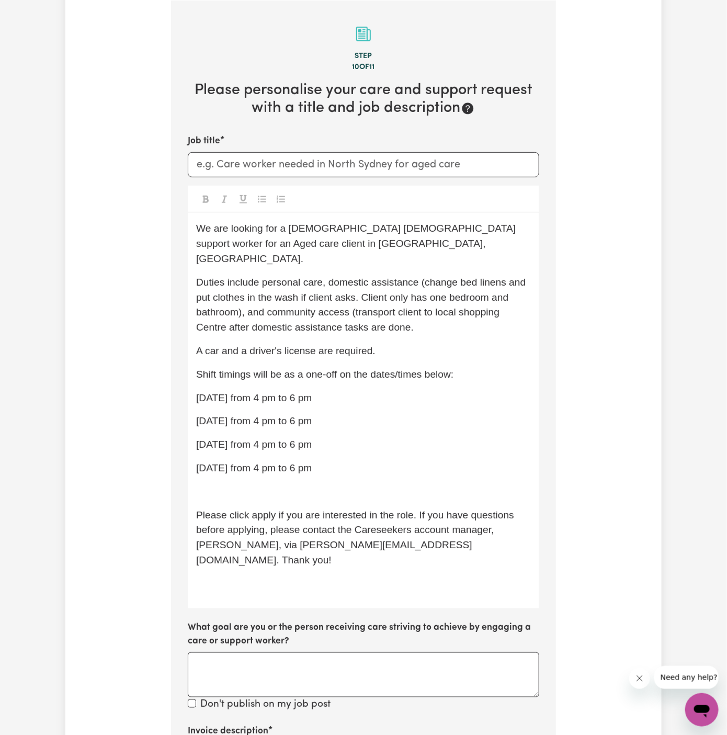
click at [199, 415] on span "06/10 Monday from 4 pm to 6 pm" at bounding box center [254, 420] width 116 height 11
click at [205, 439] on span "06/10 Monday from 4 pm to 6 pm" at bounding box center [254, 444] width 116 height 11
click at [201, 462] on span "06/10 Monday from 4 pm to 6 pm" at bounding box center [254, 467] width 116 height 11
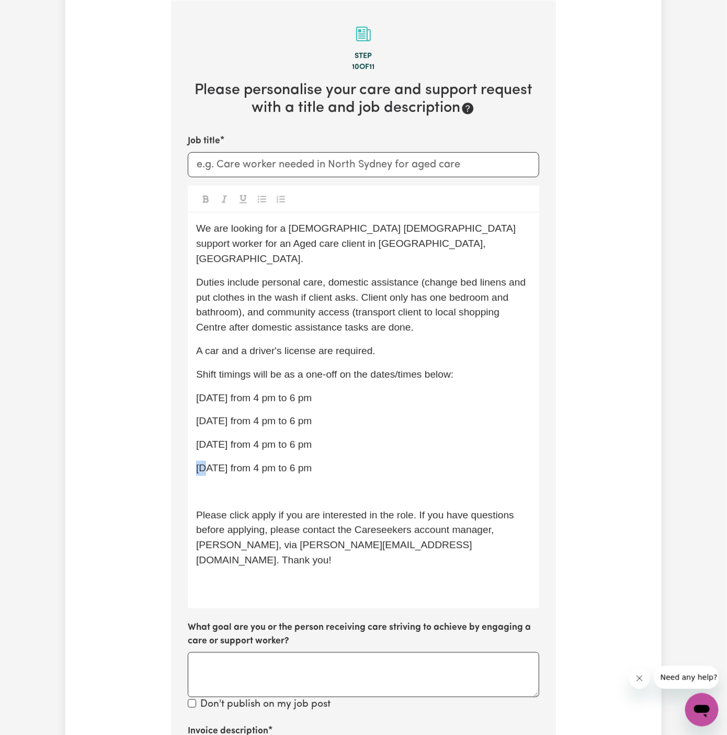
click at [201, 462] on span "06/10 Monday from 4 pm to 6 pm" at bounding box center [254, 467] width 116 height 11
click at [201, 462] on span "27/10 Monday from 4 pm to 6 pm" at bounding box center [254, 467] width 116 height 11
click at [284, 444] on div "We are looking for a Spanish-speaking female support worker for an Aged care cl…" at bounding box center [364, 410] width 352 height 395
click at [359, 461] on p "27/10 Monday from 4 pm to 6 pm" at bounding box center [363, 468] width 335 height 15
drag, startPoint x: 360, startPoint y: 450, endPoint x: 174, endPoint y: 381, distance: 198.6
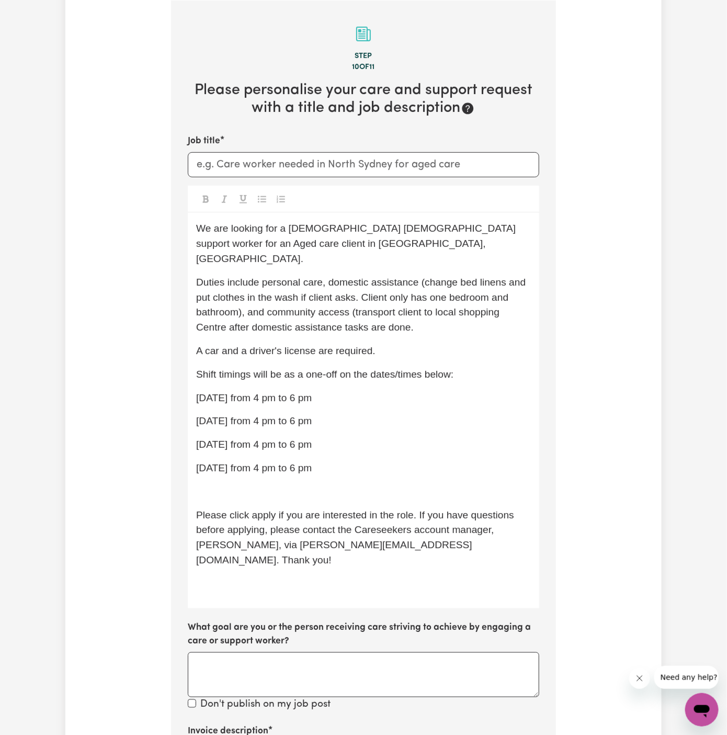
click at [174, 381] on section "Step 10 of 11 Please personalise your care and support request with a title and…" at bounding box center [363, 521] width 385 height 1040
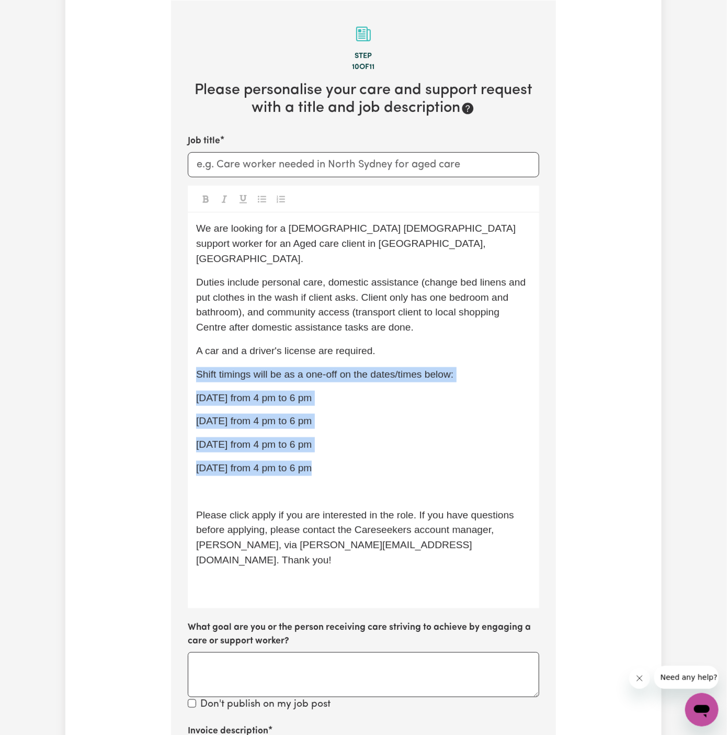
click at [262, 196] on icon "Toggle undefined" at bounding box center [262, 199] width 8 height 8
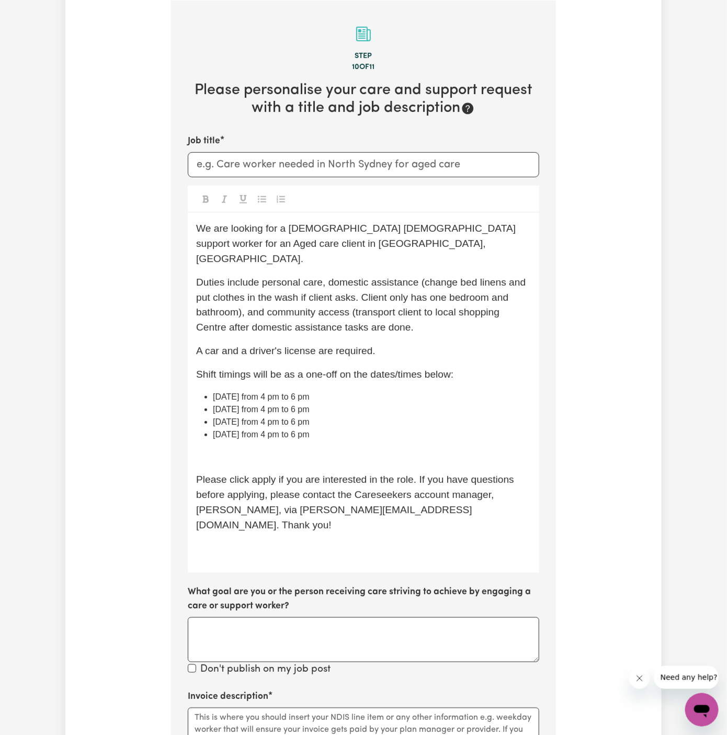
click at [416, 369] on span "Shift timings will be as a one-off on the dates/times below:" at bounding box center [324, 374] width 257 height 11
click at [388, 449] on p "﻿" at bounding box center [363, 456] width 335 height 15
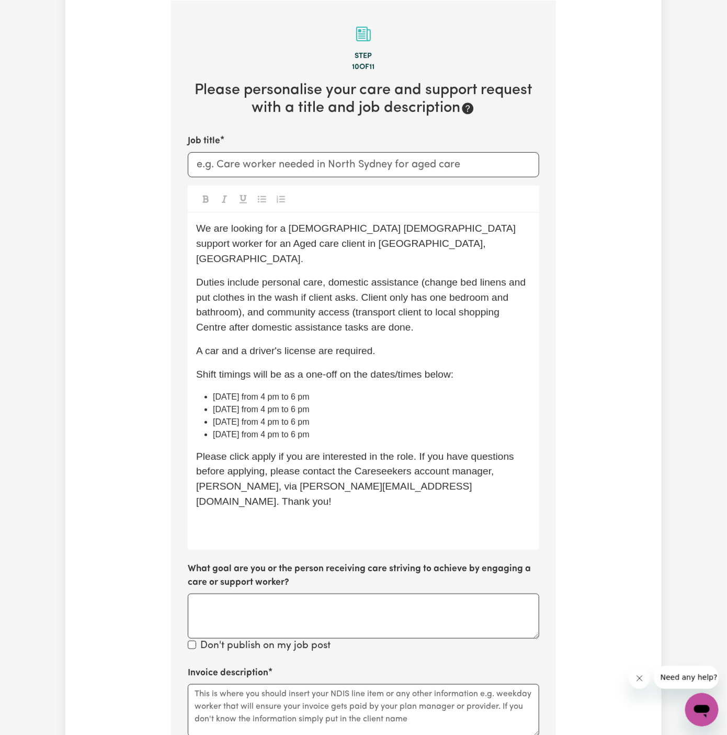
click at [395, 451] on span "Please click apply if you are interested in the role. If you have questions bef…" at bounding box center [356, 479] width 321 height 56
click at [227, 228] on span "We are looking for a Spanish-speaking female support worker for an Aged care cl…" at bounding box center [357, 243] width 323 height 41
click at [248, 167] on input "Job title" at bounding box center [364, 164] width 352 height 25
click at [241, 163] on input "Job title" at bounding box center [364, 164] width 352 height 25
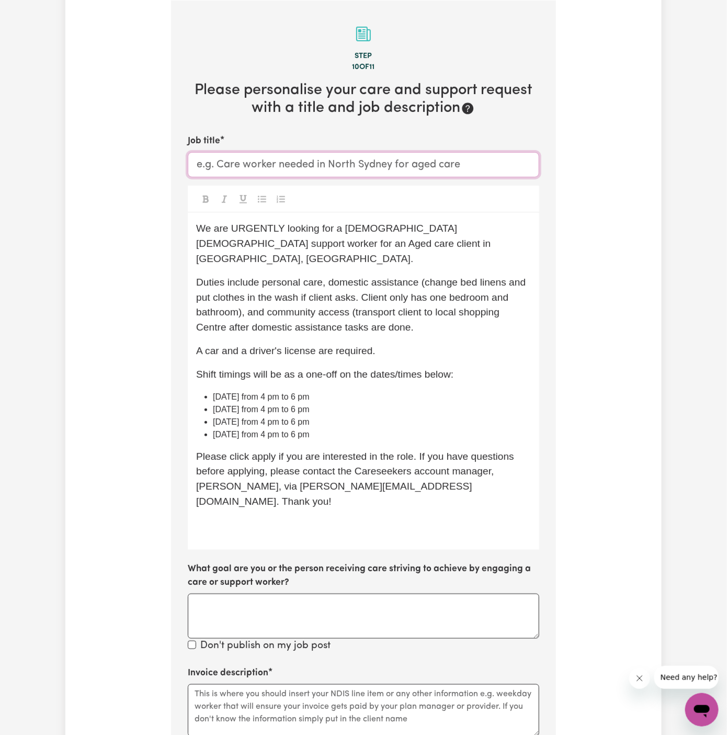
paste input "Spanish Speaking Support Worker Needed Every Monday And Friday In Carramar, NSW"
drag, startPoint x: 318, startPoint y: 162, endPoint x: 439, endPoint y: 166, distance: 122.0
click at [439, 166] on input "Spanish Speaking Support Worker Needed Every Monday And Friday In Carramar, NSW" at bounding box center [364, 164] width 352 height 25
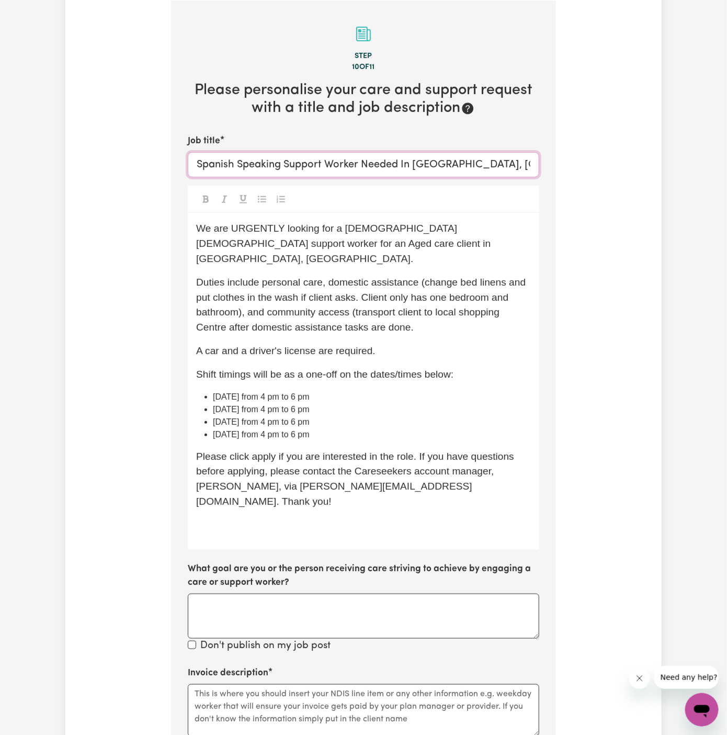
type input "Spanish Speaking Support Worker Needed In Carramar, NSW"
click at [483, 257] on div "We are URGENTLY looking for a Spanish-speaking female support worker for an Age…" at bounding box center [364, 381] width 352 height 336
click at [445, 256] on div "We are URGENTLY looking for a Spanish-speaking female support worker for an Age…" at bounding box center [364, 381] width 352 height 336
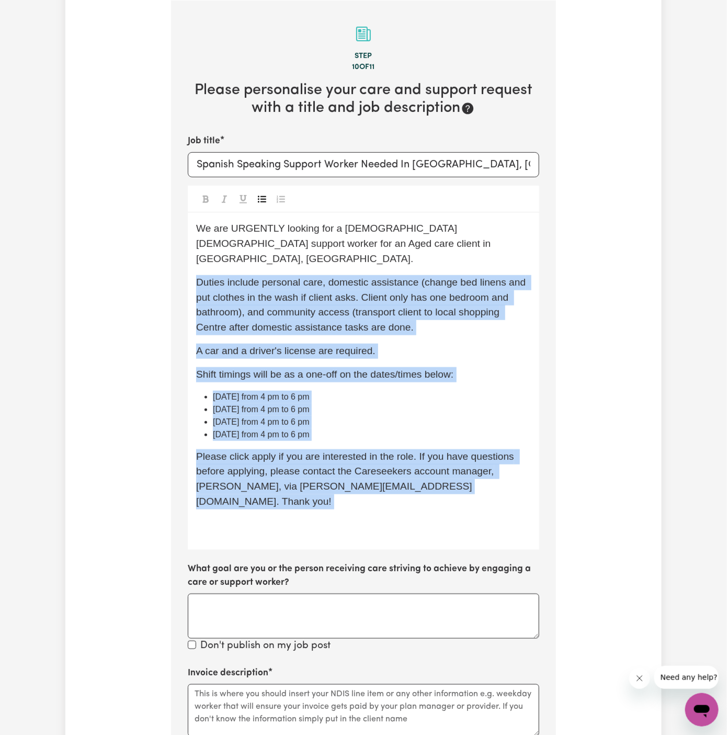
drag, startPoint x: 445, startPoint y: 256, endPoint x: 359, endPoint y: 514, distance: 271.3
click at [359, 514] on div "We are URGENTLY looking for a Spanish-speaking female support worker for an Age…" at bounding box center [364, 381] width 352 height 336
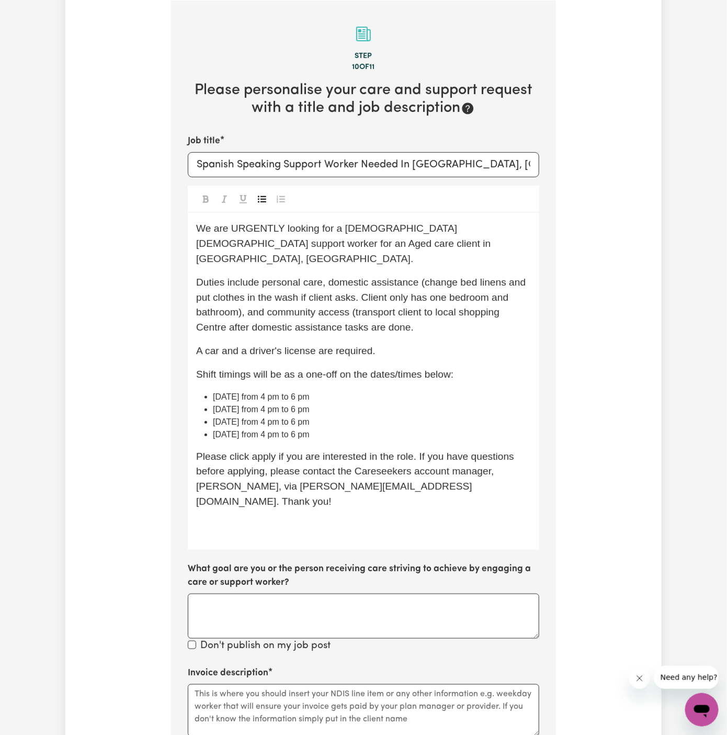
click at [376, 518] on p "﻿" at bounding box center [363, 525] width 335 height 15
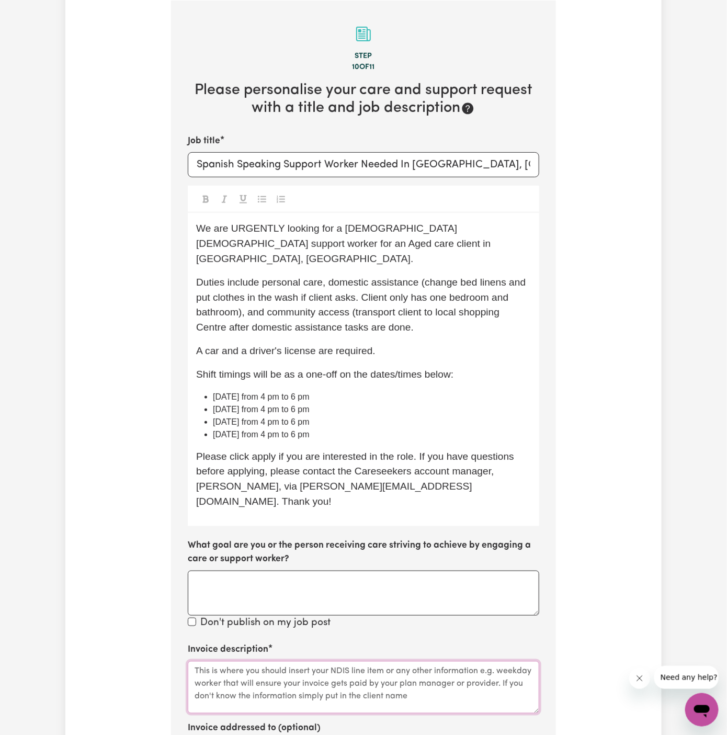
click at [410, 661] on textarea "Invoice description" at bounding box center [364, 687] width 352 height 52
paste textarea "Personal Care, Domestic Assistance, Social Support"
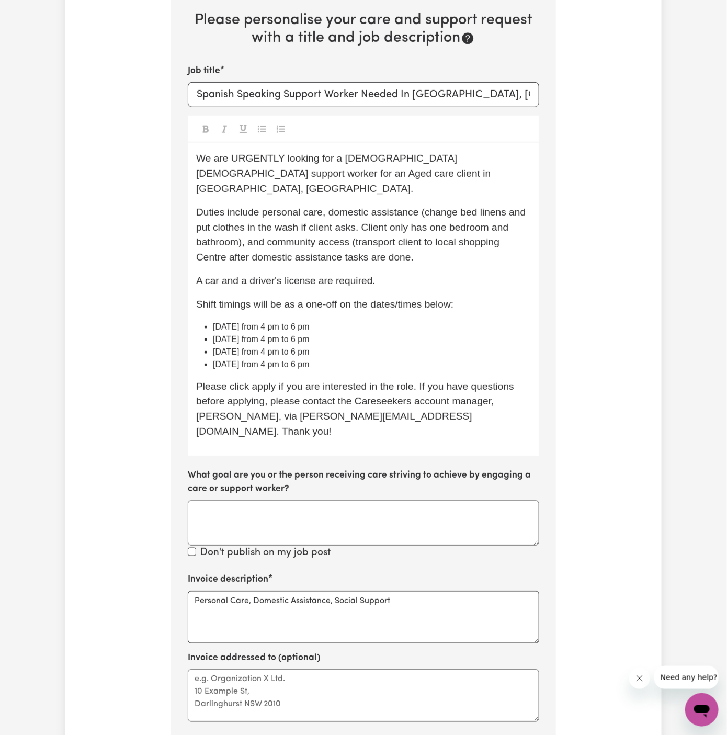
scroll to position [400, 0]
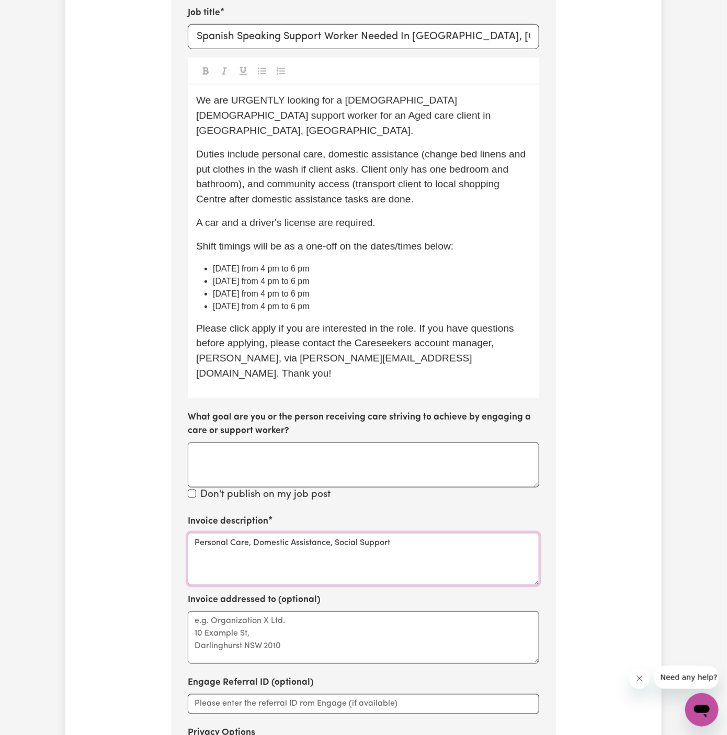
paste textarea "c/o YS HCP"
click at [282, 612] on textarea "Invoice addressed to (optional)" at bounding box center [364, 638] width 352 height 52
type textarea "Personal Care, Domestic Assistance, Social Support"
click at [282, 612] on textarea "Invoice addressed to (optional)" at bounding box center [364, 638] width 352 height 52
paste textarea "c/o YS HCP"
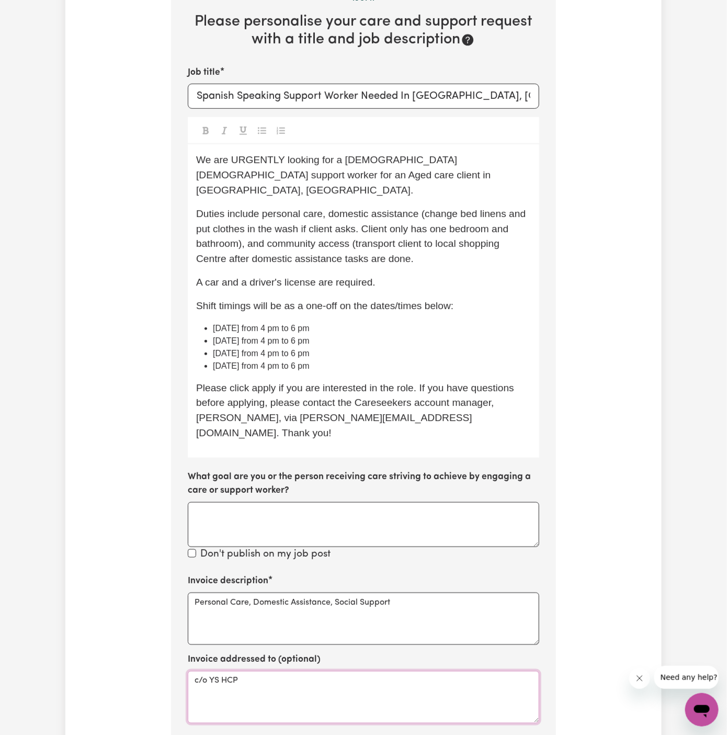
scroll to position [337, 0]
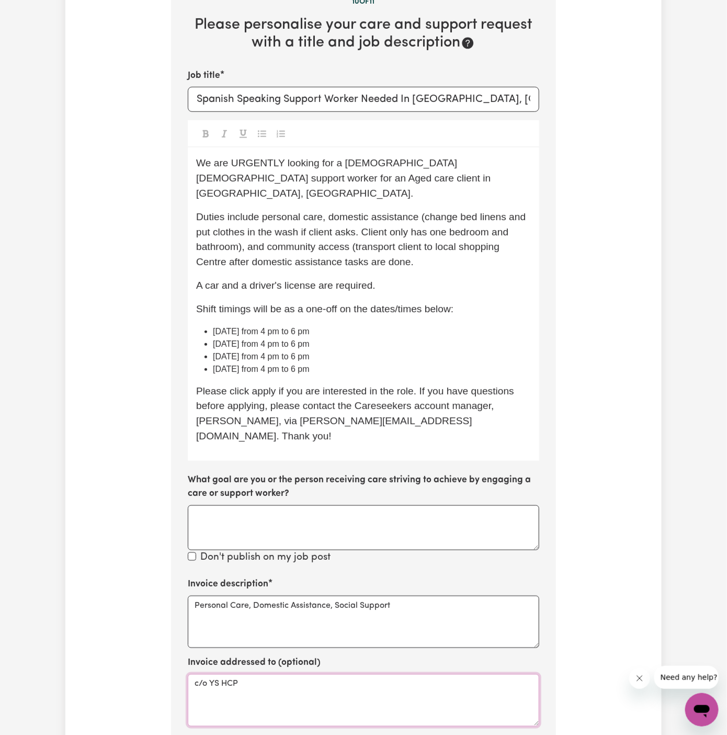
type textarea "c/o YS HCP"
click at [407, 251] on span "Duties include personal care, domestic assistance (change bed linens and put cl…" at bounding box center [362, 239] width 333 height 56
click at [452, 258] on div "We are URGENTLY looking for a Spanish-speaking female support worker for an Age…" at bounding box center [364, 304] width 352 height 313
click at [452, 259] on div "We are URGENTLY looking for a Spanish-speaking female support worker for an Age…" at bounding box center [364, 304] width 352 height 313
click at [412, 278] on p "A car and a driver's license are required." at bounding box center [363, 285] width 335 height 15
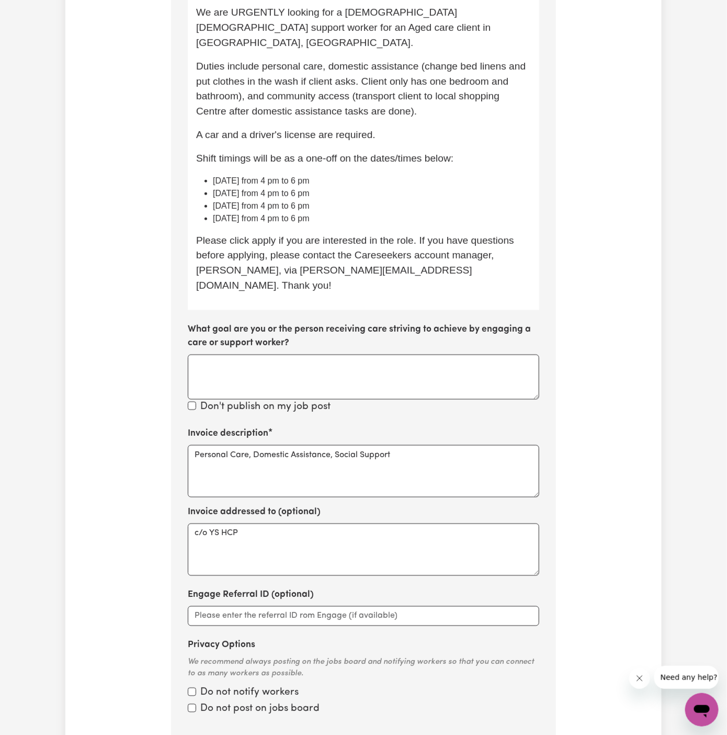
scroll to position [582, 0]
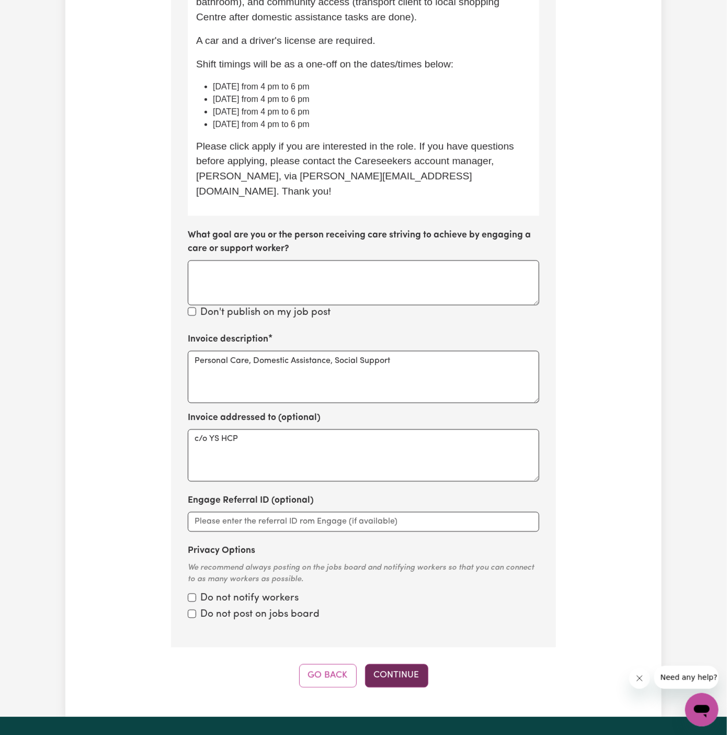
click at [405, 664] on button "Continue" at bounding box center [396, 675] width 63 height 23
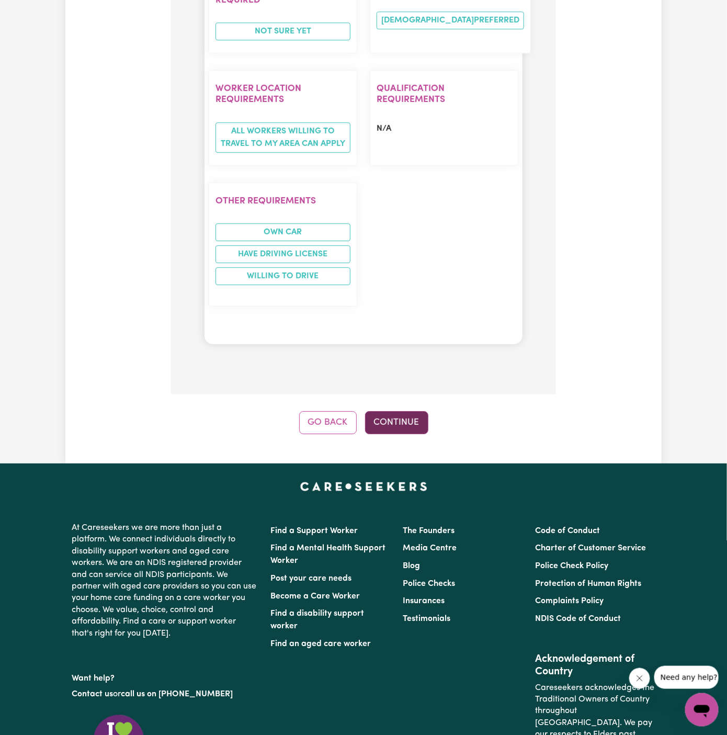
click at [392, 411] on button "Continue" at bounding box center [396, 422] width 63 height 23
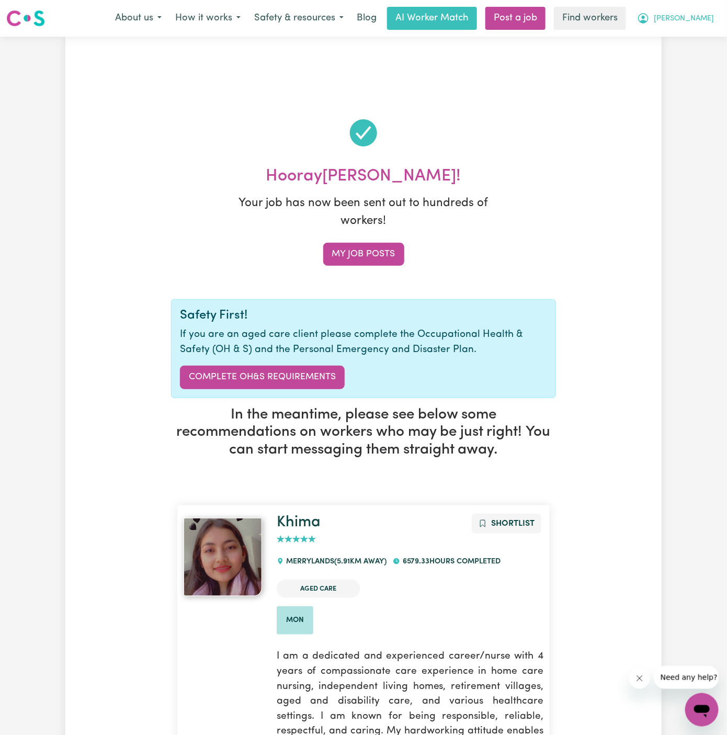
click at [693, 22] on span "[PERSON_NAME]" at bounding box center [684, 19] width 60 height 12
click at [681, 39] on link "My Dashboard" at bounding box center [679, 41] width 83 height 20
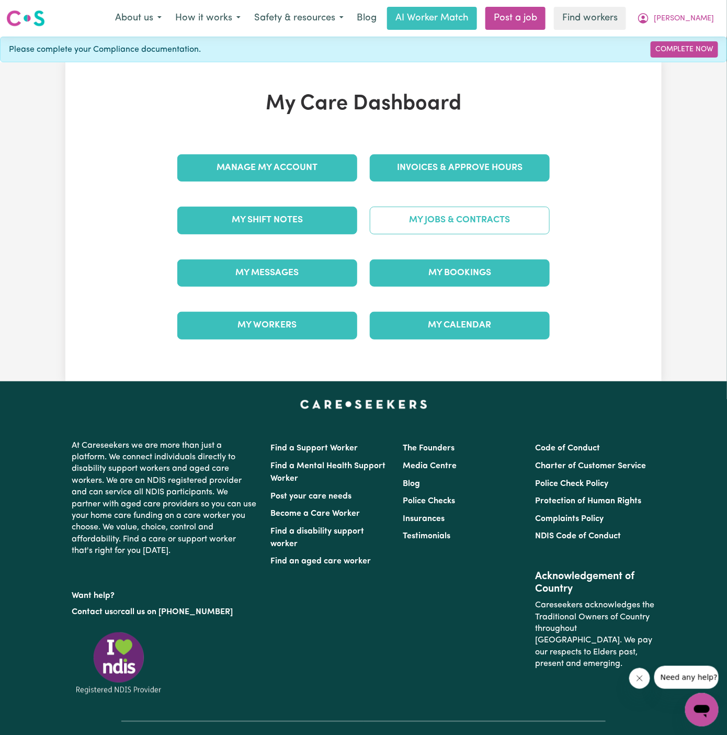
click at [448, 217] on link "My Jobs & Contracts" at bounding box center [460, 220] width 180 height 27
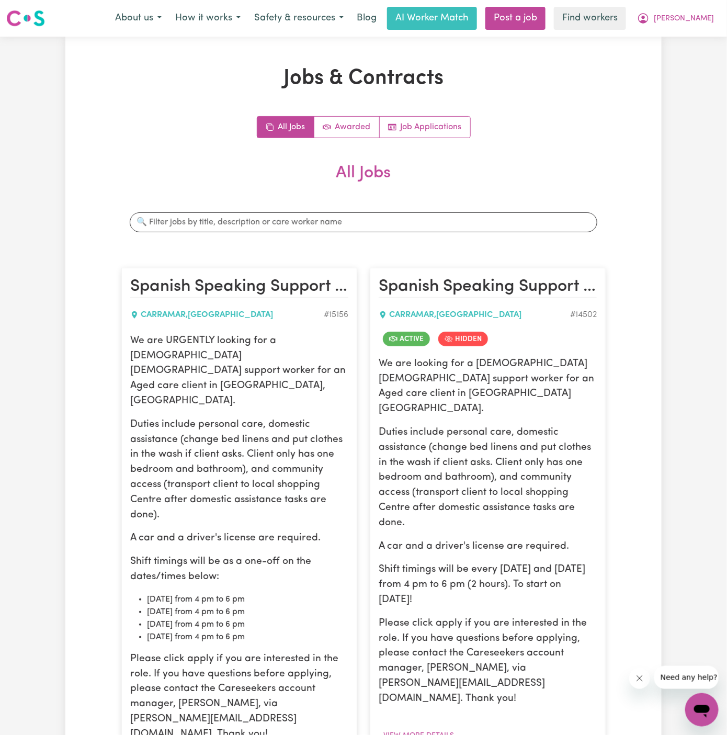
click at [173, 347] on p "We are URGENTLY looking for a Spanish-speaking female support worker for an Age…" at bounding box center [239, 371] width 218 height 75
drag, startPoint x: 130, startPoint y: 337, endPoint x: 288, endPoint y: 610, distance: 315.7
click at [288, 610] on div "We are URGENTLY looking for a Spanish-speaking female support worker for an Age…" at bounding box center [239, 538] width 218 height 409
copy div "We are URGENTLY looking for a Spanish-speaking female support worker for an Age…"
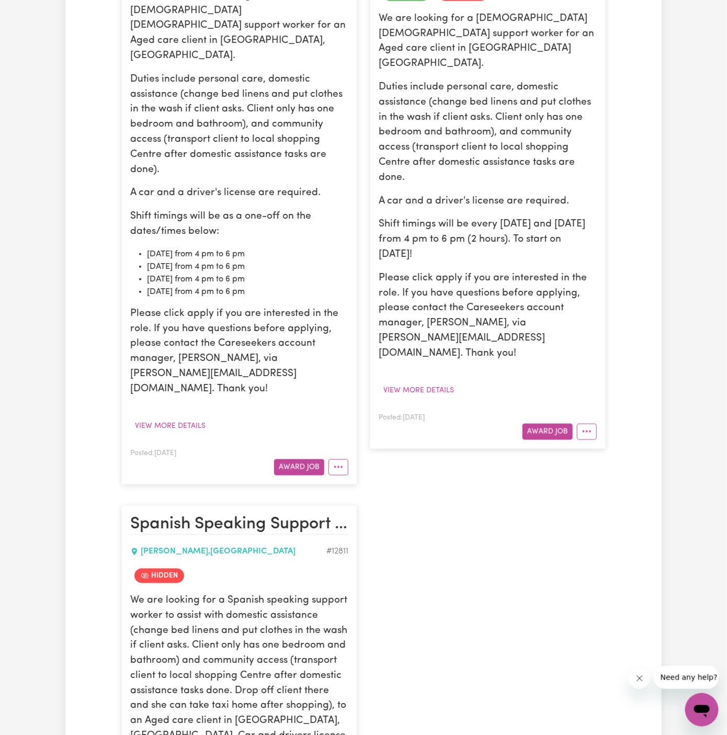
scroll to position [394, 0]
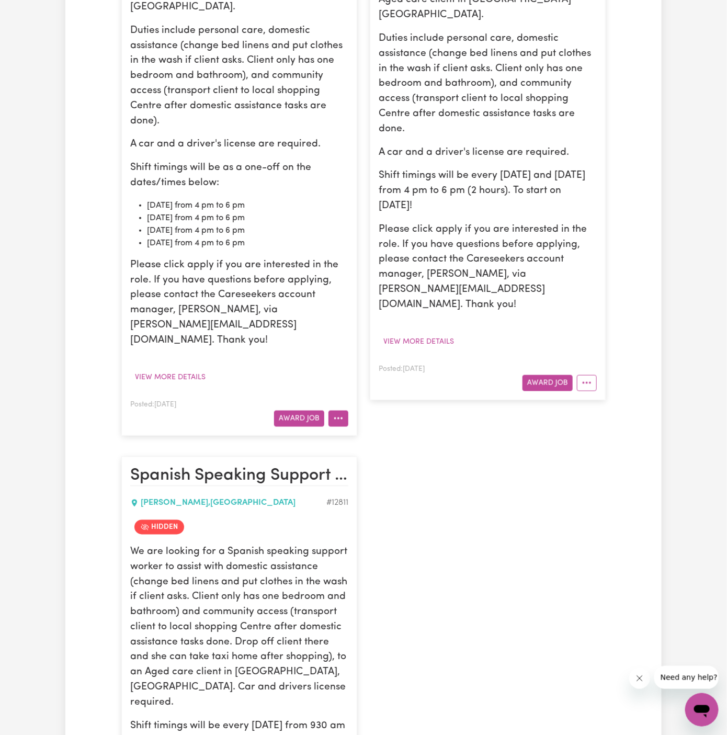
click at [341, 413] on icon "More options" at bounding box center [338, 418] width 10 height 10
click at [401, 474] on link "Edit Job" at bounding box center [370, 484] width 83 height 21
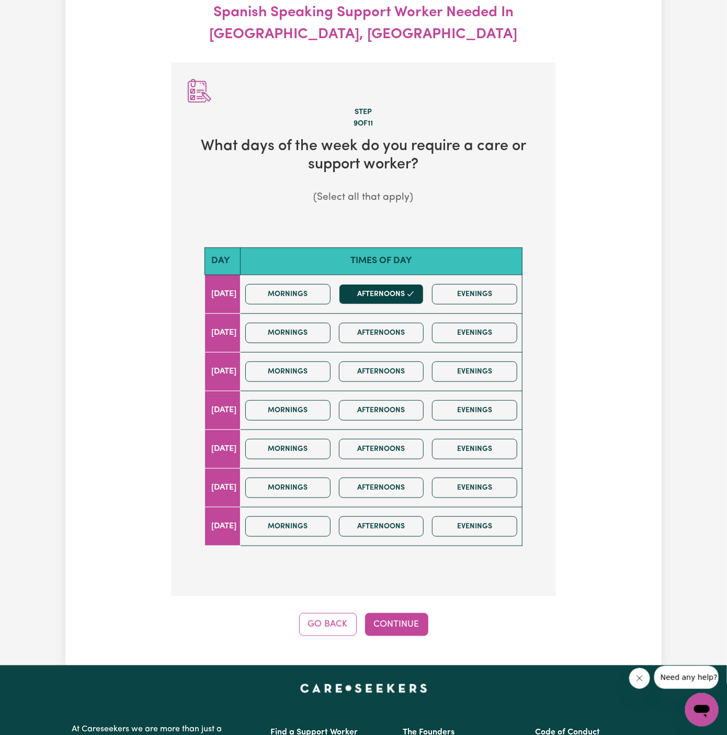
scroll to position [116, 0]
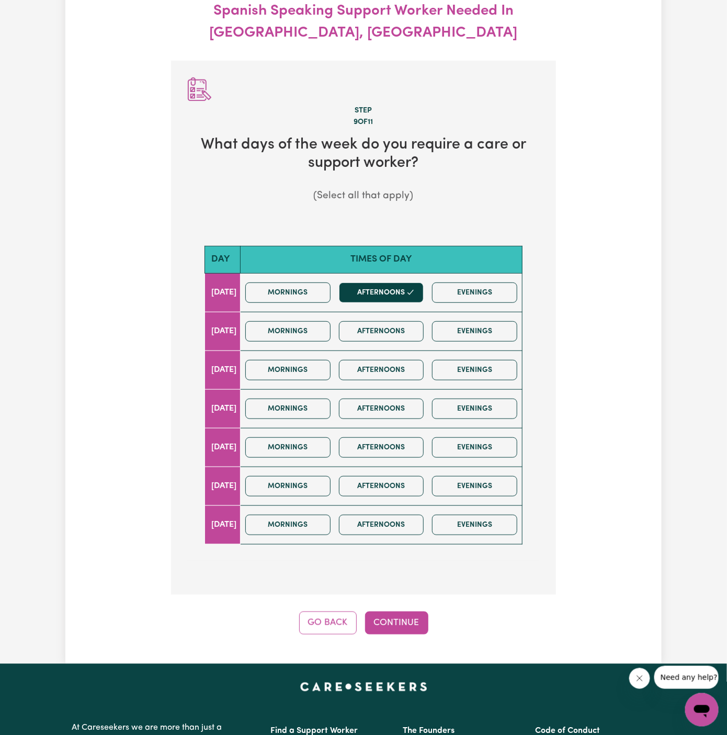
click at [433, 616] on div "Go Back Continue" at bounding box center [363, 623] width 385 height 23
click at [415, 622] on button "Continue" at bounding box center [396, 623] width 63 height 23
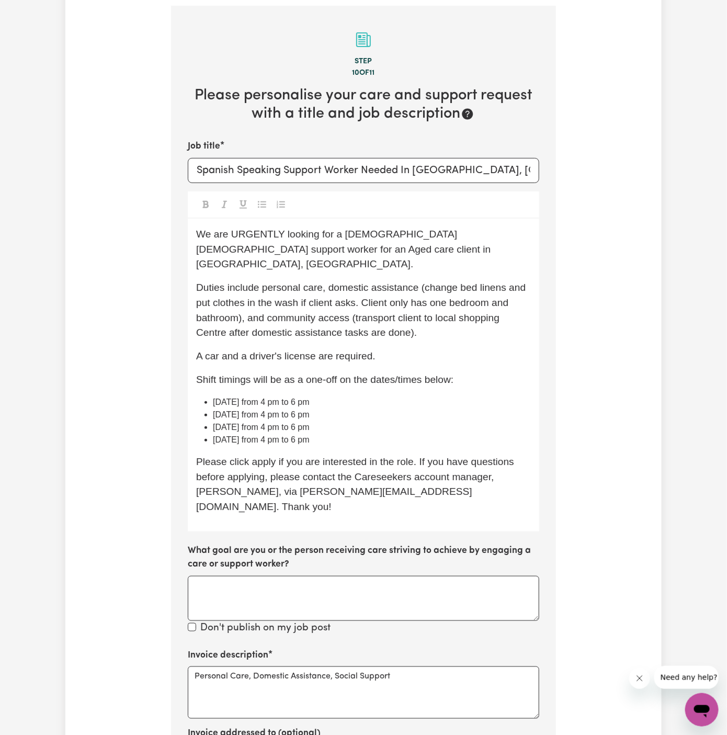
scroll to position [177, 0]
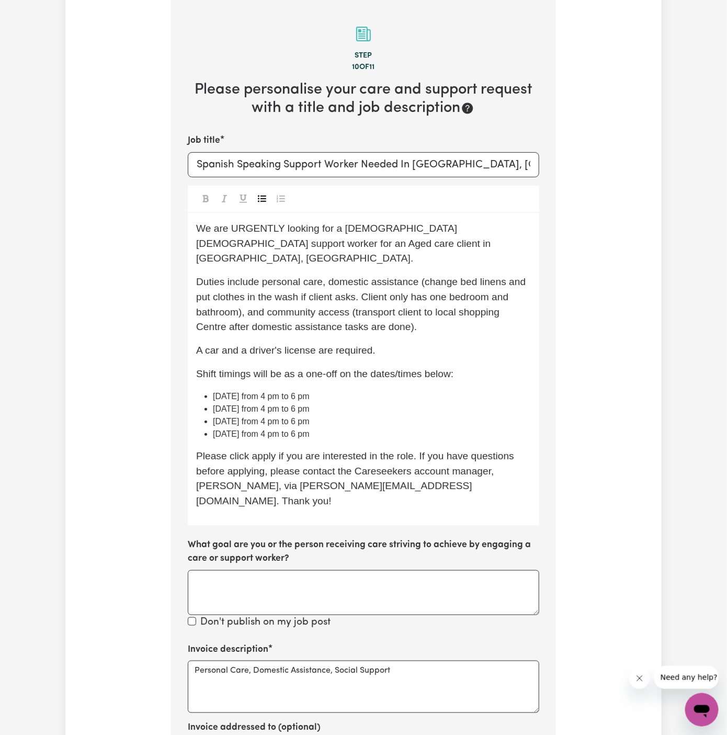
click at [448, 403] on li "13/10 Monday from 4 pm to 6 pm" at bounding box center [372, 409] width 318 height 13
click at [360, 281] on span "Duties include personal care, domestic assistance (change bed linens and put cl…" at bounding box center [362, 304] width 333 height 56
drag, startPoint x: 259, startPoint y: 270, endPoint x: 323, endPoint y: 263, distance: 64.3
click at [323, 276] on span "Duties include personal care, domestic assistance (change bed linens and put cl…" at bounding box center [362, 304] width 333 height 56
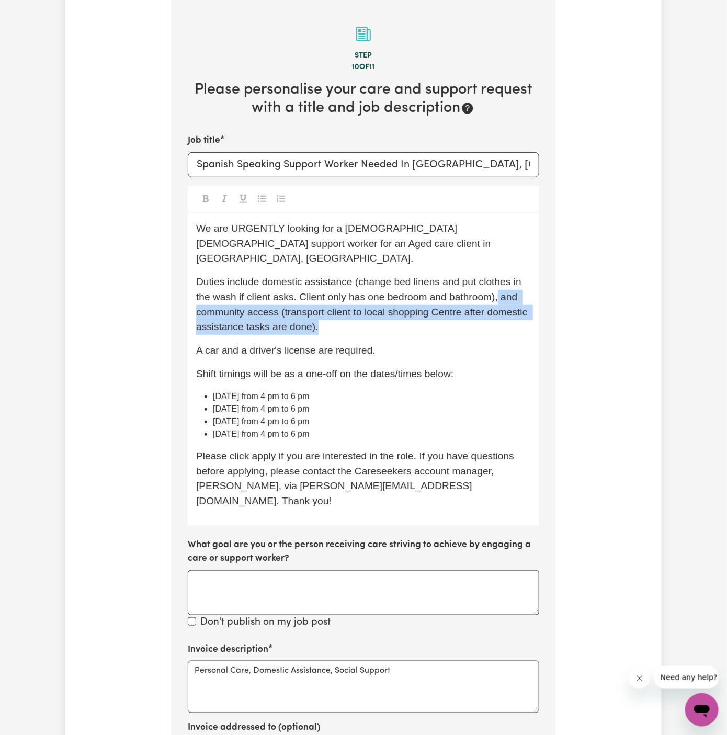
drag, startPoint x: 495, startPoint y: 286, endPoint x: 502, endPoint y: 317, distance: 32.1
click at [502, 317] on p "Duties include domestic assistance (change bed linens and put clothes in the wa…" at bounding box center [363, 305] width 335 height 60
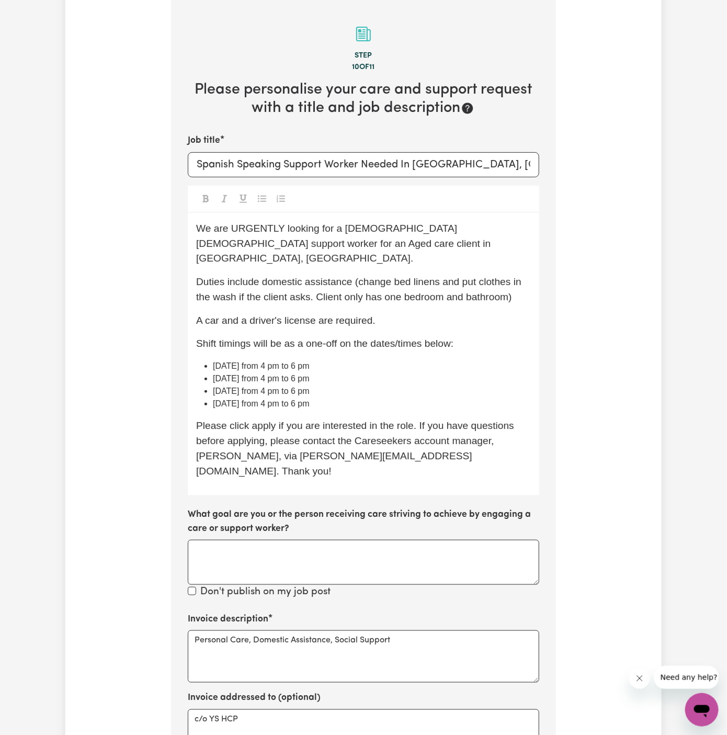
click at [529, 285] on p "Duties include domestic assistance (change bed linens and put clothes in the wa…" at bounding box center [363, 290] width 335 height 30
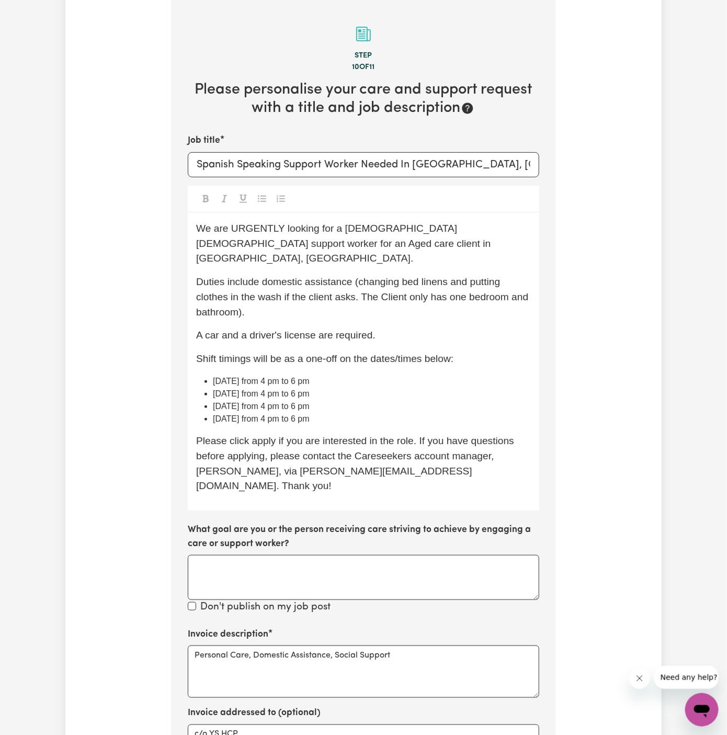
click at [383, 286] on span "Duties include domestic assistance (changing bed linens and putting clothes in …" at bounding box center [363, 296] width 335 height 41
click at [225, 300] on span "Duties include domestic assistance (changing bed linens and putting clothes in …" at bounding box center [362, 296] width 333 height 41
drag, startPoint x: 355, startPoint y: 291, endPoint x: 308, endPoint y: 298, distance: 47.5
click at [308, 298] on p "Duties include domestic assistance (changing bed linens and putting clothes in …" at bounding box center [363, 297] width 335 height 45
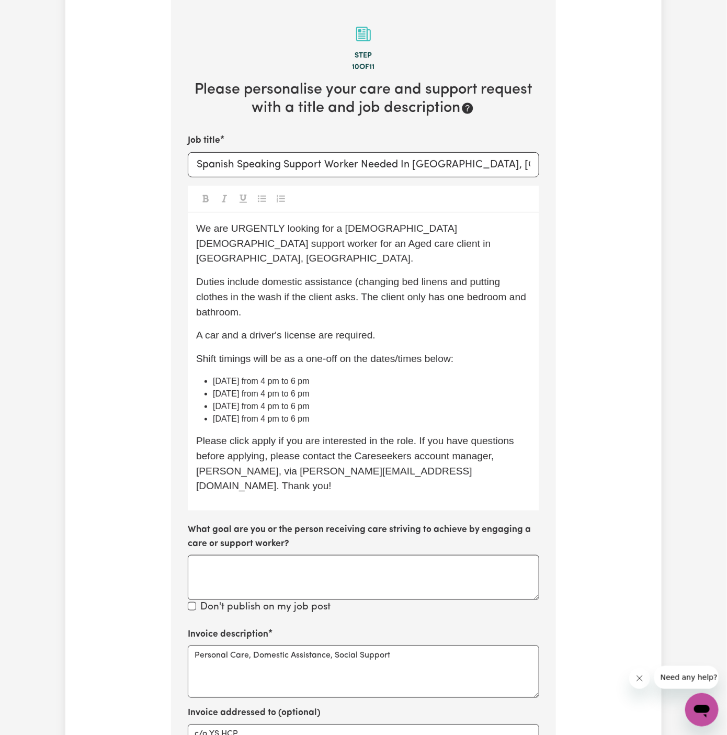
click at [359, 276] on span "Duties include domestic assistance (changing bed linens and putting clothes in …" at bounding box center [362, 296] width 333 height 41
click at [417, 286] on span "Duties include domestic assistance - changing bed linens and putting clothes in…" at bounding box center [362, 296] width 333 height 41
click at [466, 276] on span "Duties include domestic assistance - changing bed linens and putting clothes in…" at bounding box center [362, 296] width 333 height 41
click at [483, 328] on p "A car and a driver's license are required." at bounding box center [363, 335] width 335 height 15
click at [350, 330] on span "A car and a driver's license are required." at bounding box center [285, 335] width 179 height 11
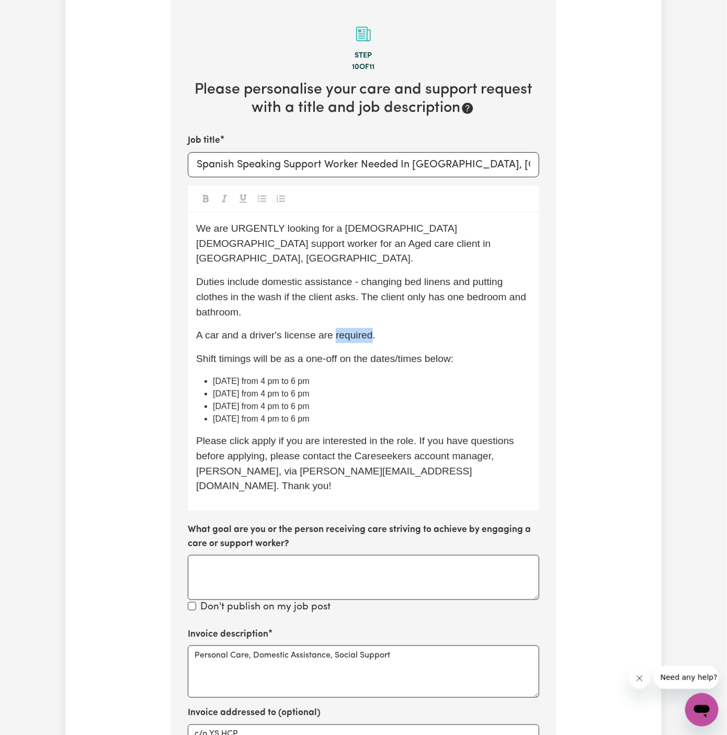
click at [350, 330] on span "A car and a driver's license are required." at bounding box center [285, 335] width 179 height 11
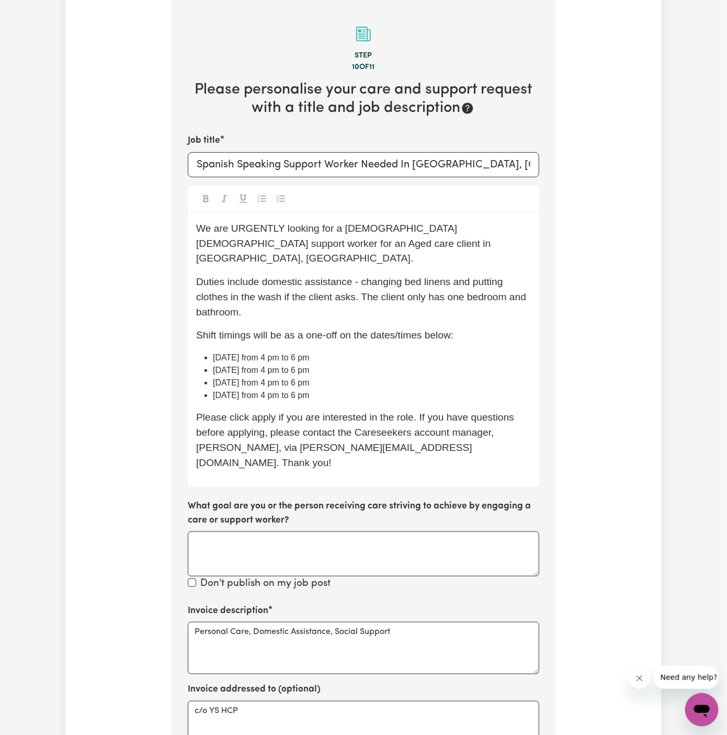
click at [448, 330] on span "Shift timings will be as a one-off on the dates/times below:" at bounding box center [324, 335] width 257 height 11
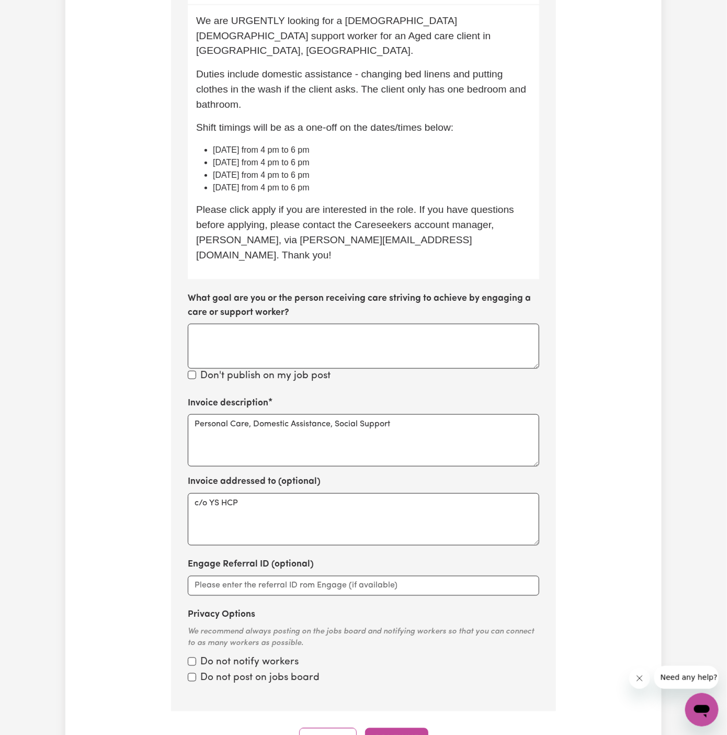
scroll to position [583, 0]
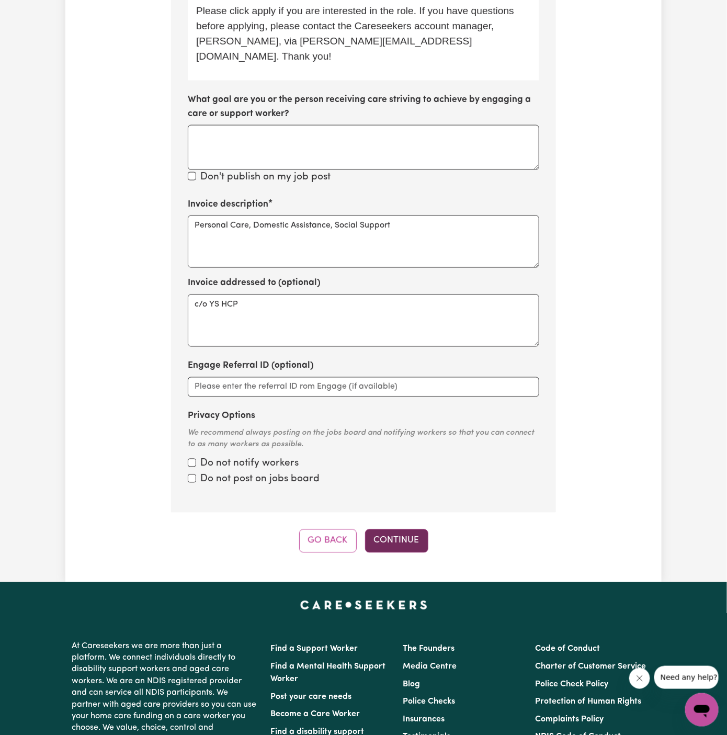
click at [388, 529] on button "Continue" at bounding box center [396, 540] width 63 height 23
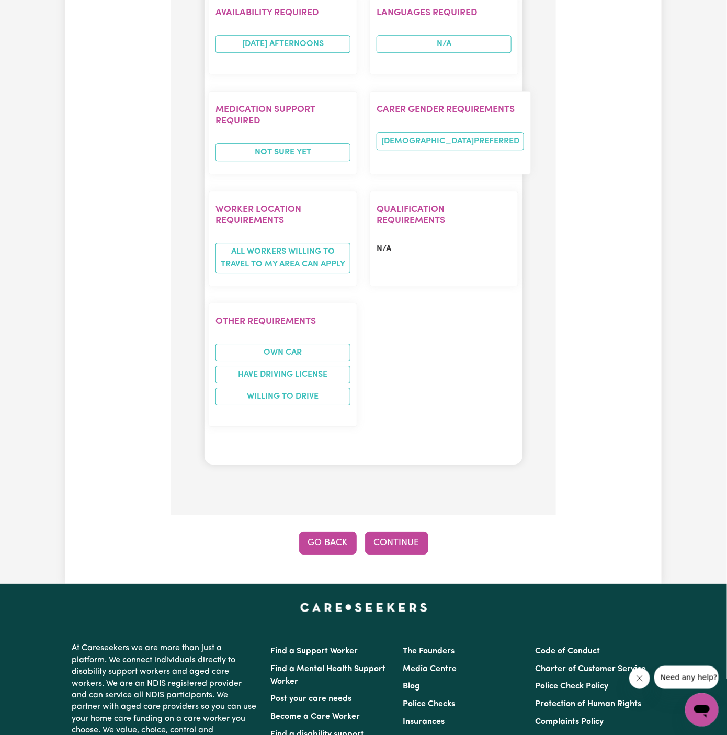
click at [335, 531] on button "Go Back" at bounding box center [328, 542] width 58 height 23
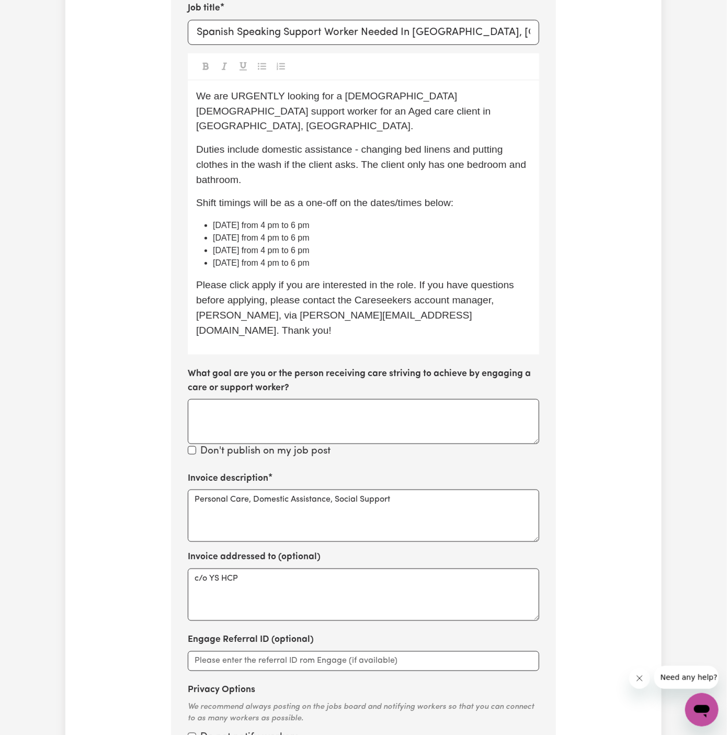
scroll to position [425, 0]
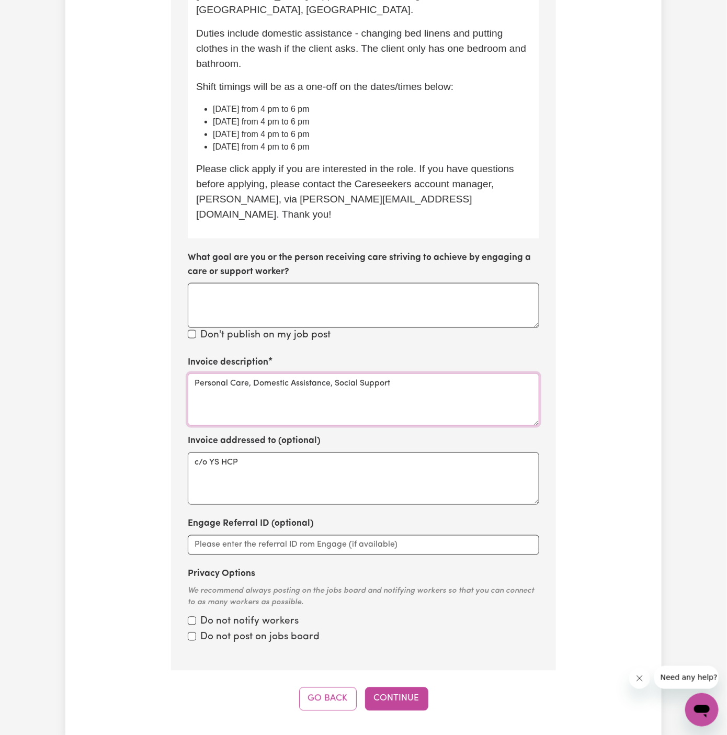
drag, startPoint x: 333, startPoint y: 352, endPoint x: 421, endPoint y: 352, distance: 88.4
click at [421, 373] on textarea "Personal Care, Domestic Assistance, Social Support" at bounding box center [364, 399] width 352 height 52
drag, startPoint x: 254, startPoint y: 350, endPoint x: 140, endPoint y: 350, distance: 113.5
click at [140, 350] on div "Update Job Post Spanish Speaking Support Worker Needed In Carramar, NSW Step 10…" at bounding box center [363, 176] width 596 height 1070
click at [283, 373] on textarea "Domestic Assistance," at bounding box center [364, 399] width 352 height 52
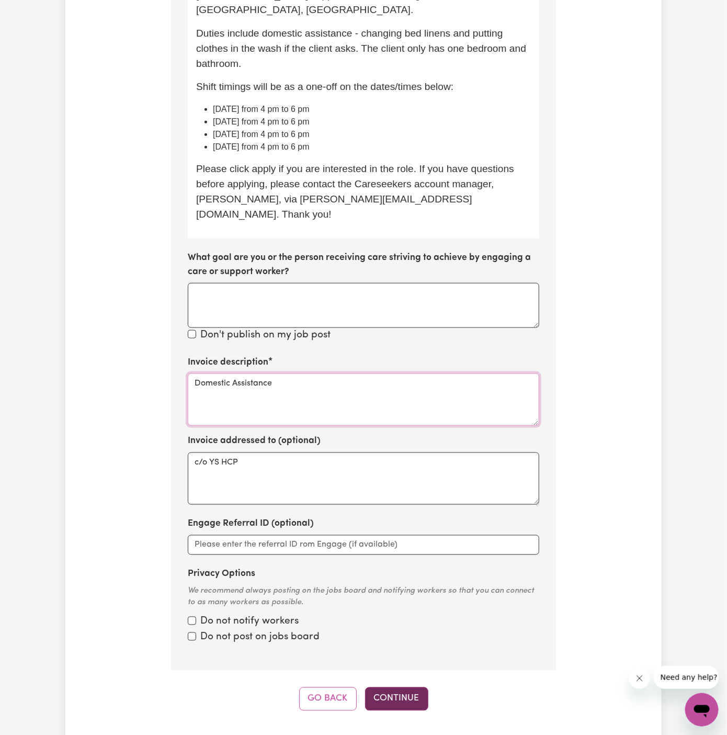
type textarea "Domestic Assistance"
click at [391, 687] on button "Continue" at bounding box center [396, 698] width 63 height 23
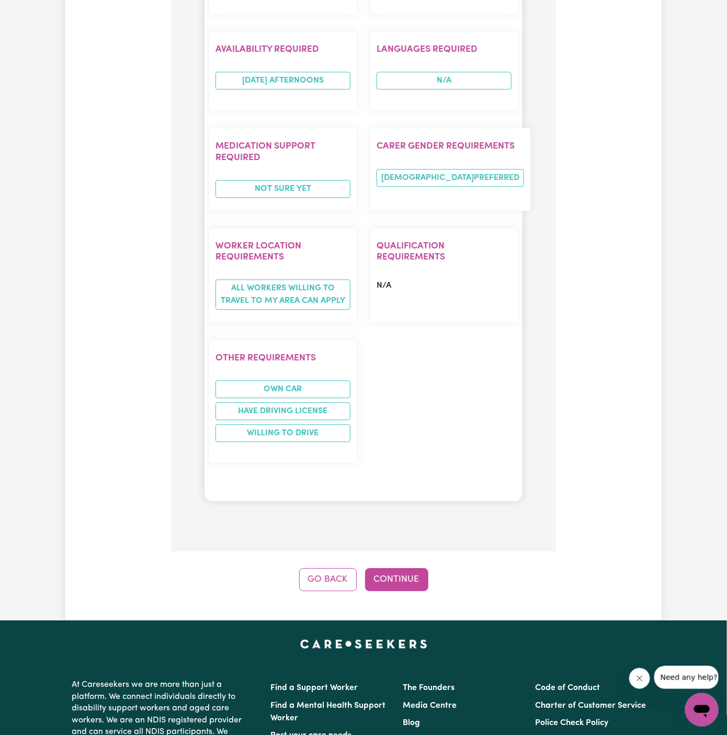
scroll to position [1214, 0]
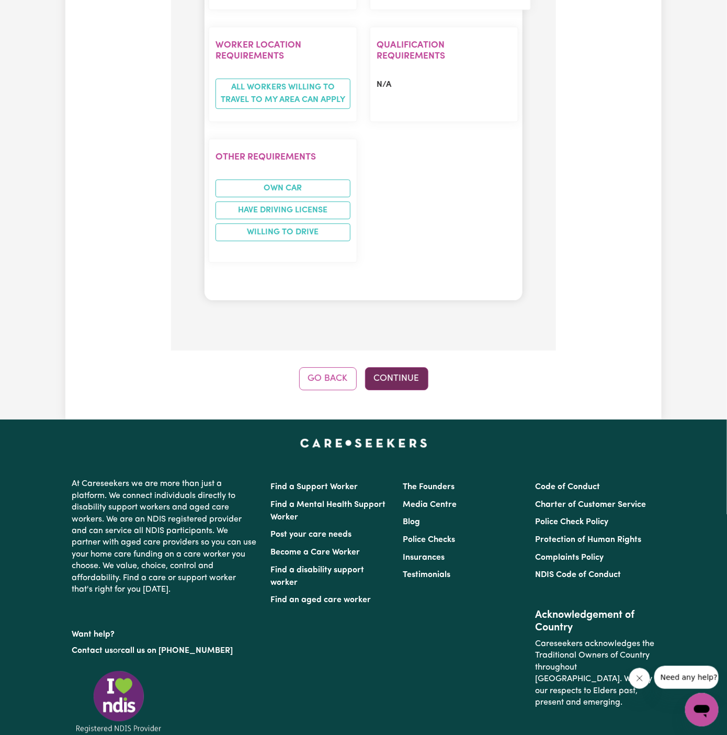
click at [406, 367] on button "Continue" at bounding box center [396, 378] width 63 height 23
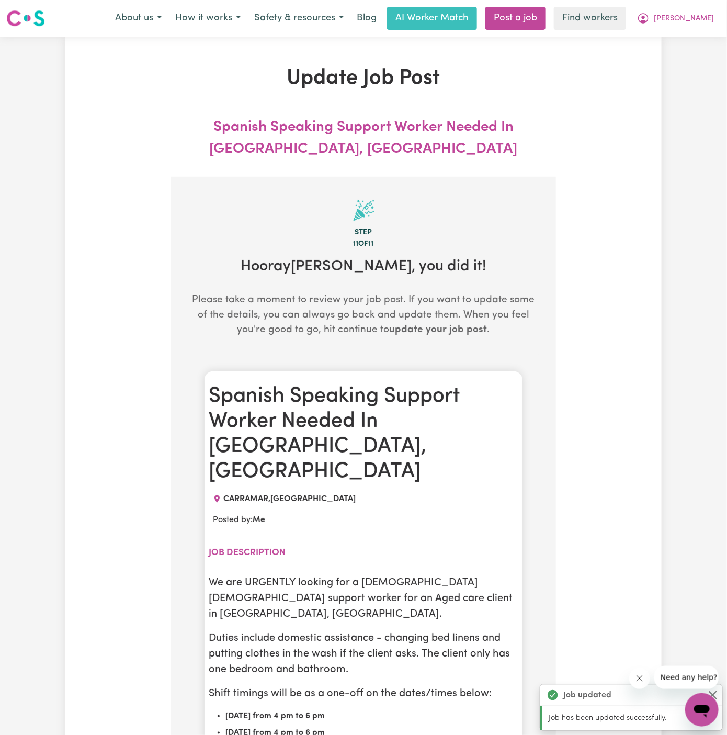
scroll to position [0, 0]
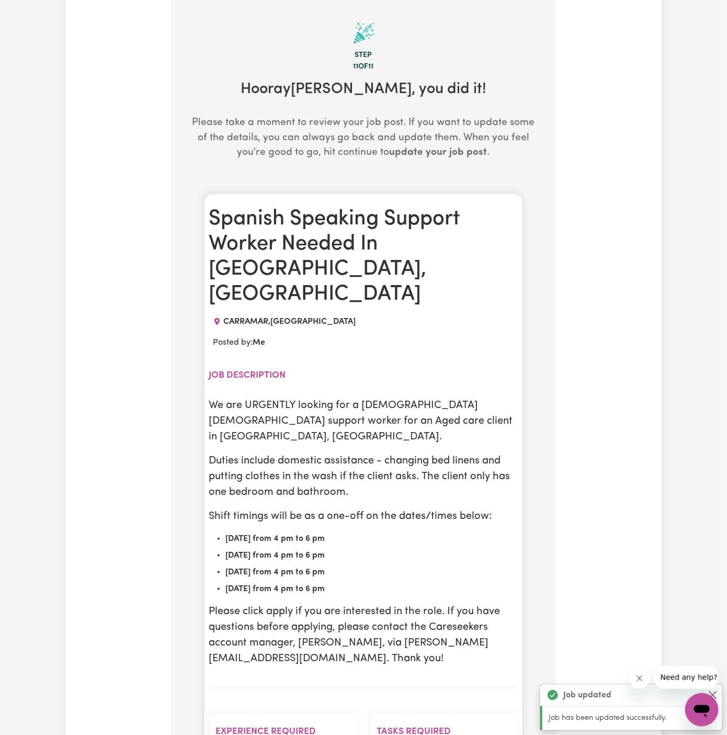
scroll to position [188, 0]
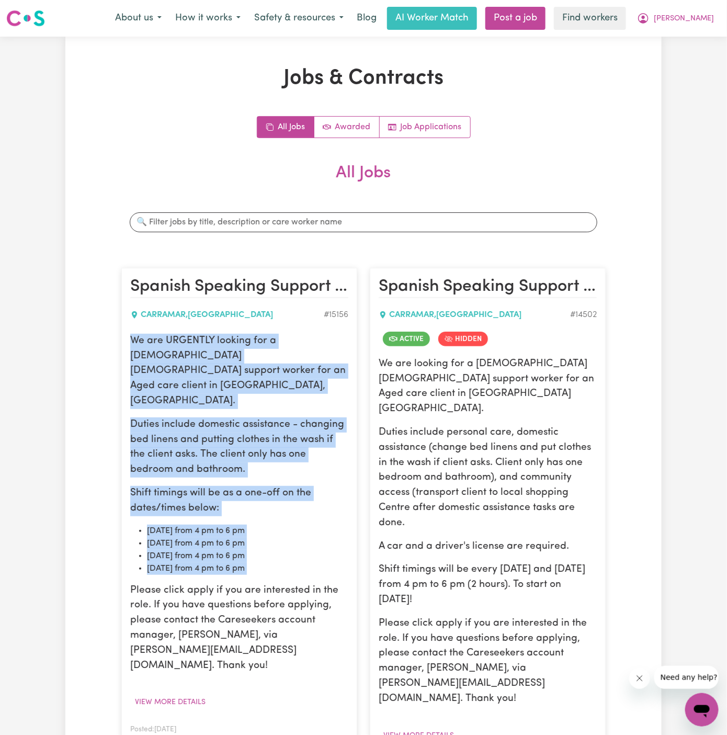
drag, startPoint x: 131, startPoint y: 339, endPoint x: 323, endPoint y: 545, distance: 281.3
click at [323, 545] on div "We are URGENTLY looking for a Spanish-speaking female support worker for an Age…" at bounding box center [239, 504] width 218 height 340
copy div "We are URGENTLY looking for a Spanish-speaking female support worker for an Age…"
click at [302, 449] on div "We are URGENTLY looking for a Spanish-speaking female support worker for an Age…" at bounding box center [239, 504] width 218 height 340
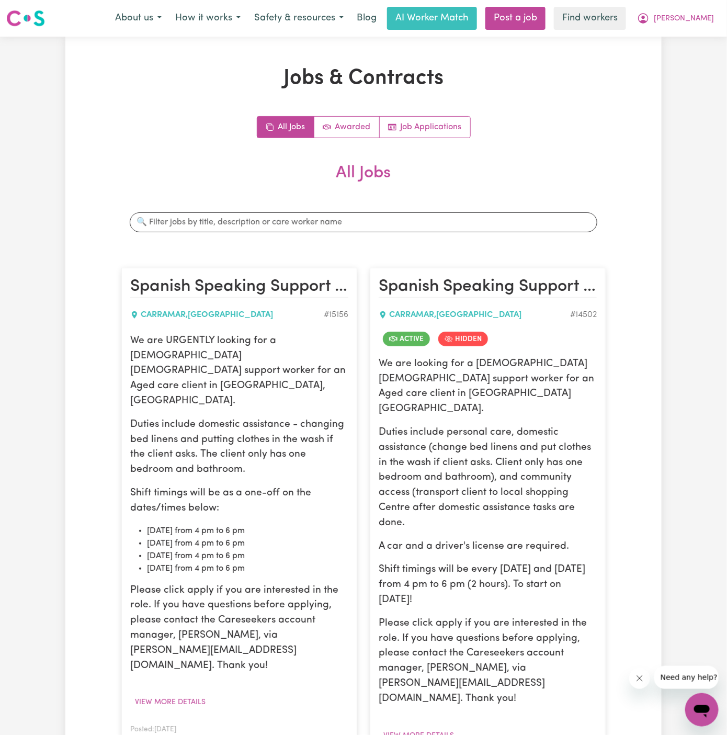
click at [335, 734] on icon "More options" at bounding box center [338, 744] width 10 height 10
click at [391, 688] on link "Edit Job" at bounding box center [370, 698] width 83 height 21
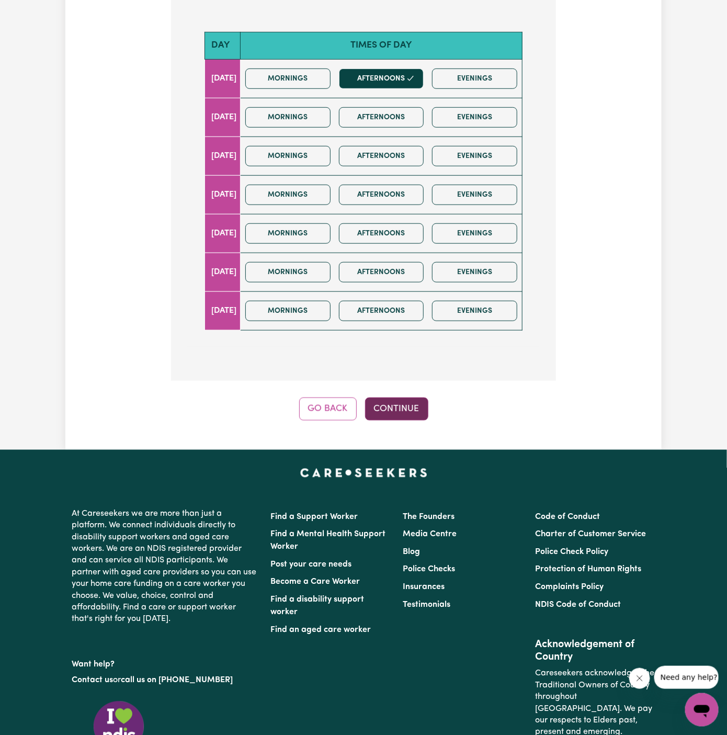
click at [410, 409] on button "Continue" at bounding box center [396, 409] width 63 height 23
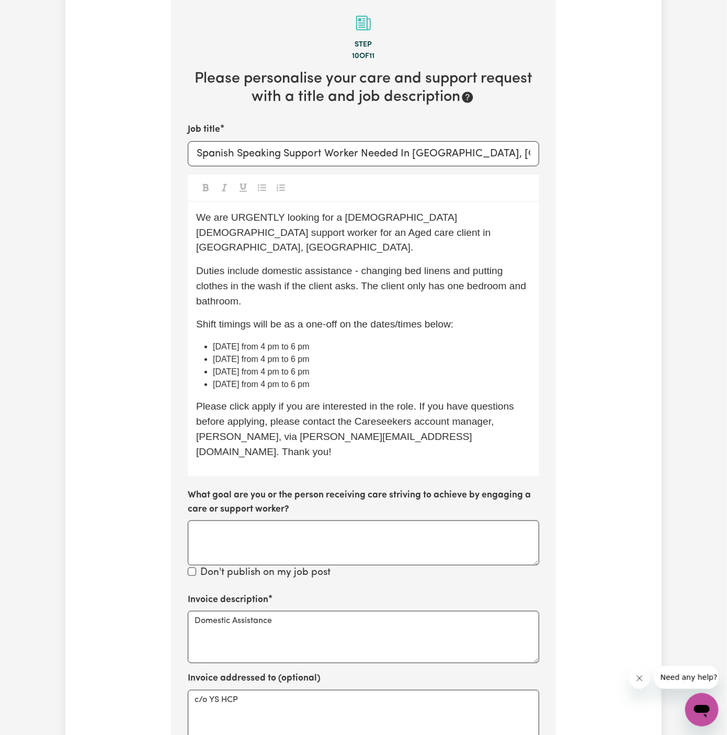
scroll to position [177, 0]
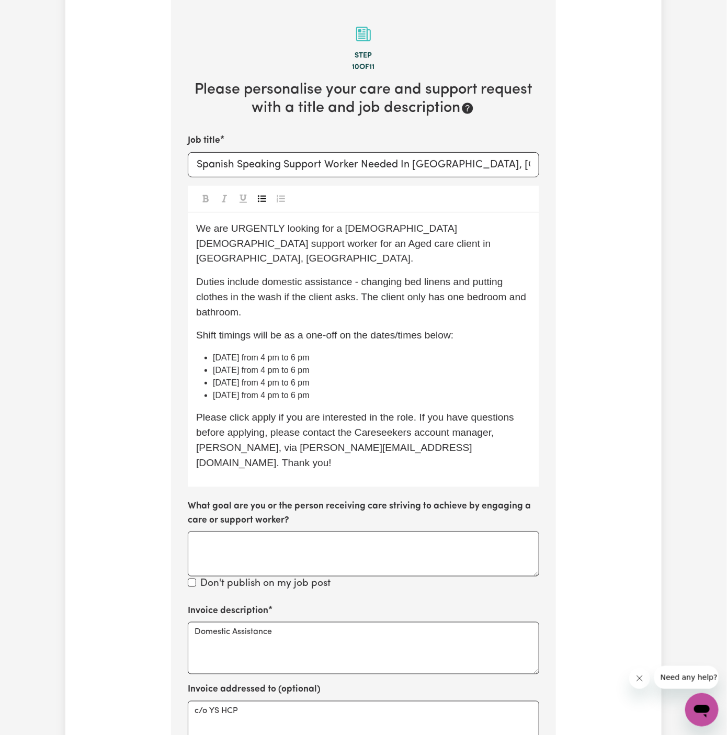
click at [350, 389] on li "27/10 Monday from 4 pm to 6 pm" at bounding box center [372, 395] width 318 height 13
click at [352, 389] on li "27/10 Monday from 4 pm to 6 pm" at bounding box center [372, 395] width 318 height 13
click at [397, 393] on div "We are URGENTLY looking for a Spanish-speaking female support worker for an Age…" at bounding box center [364, 350] width 352 height 275
click at [358, 389] on li "27/10 Monday from 4 pm to 6 pm" at bounding box center [372, 395] width 318 height 13
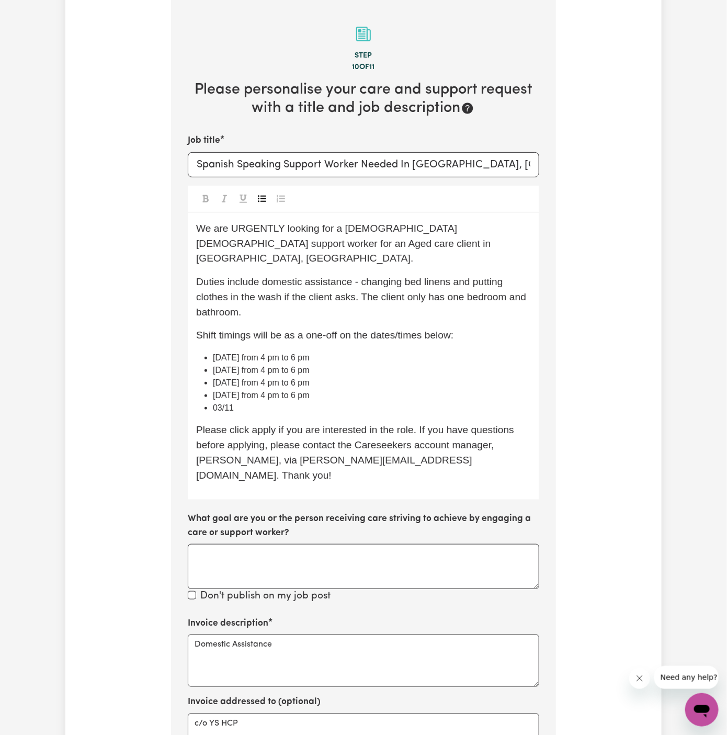
drag, startPoint x: 237, startPoint y: 382, endPoint x: 381, endPoint y: 378, distance: 143.4
click at [381, 389] on li "27/10 Monday from 4 pm to 6 pm" at bounding box center [372, 395] width 318 height 13
copy span "Monday from 4 pm to 6 pm"
click at [338, 400] on div "We are URGENTLY looking for a Spanish-speaking female support worker for an Age…" at bounding box center [364, 356] width 352 height 287
click at [337, 402] on li "03/11" at bounding box center [372, 408] width 318 height 13
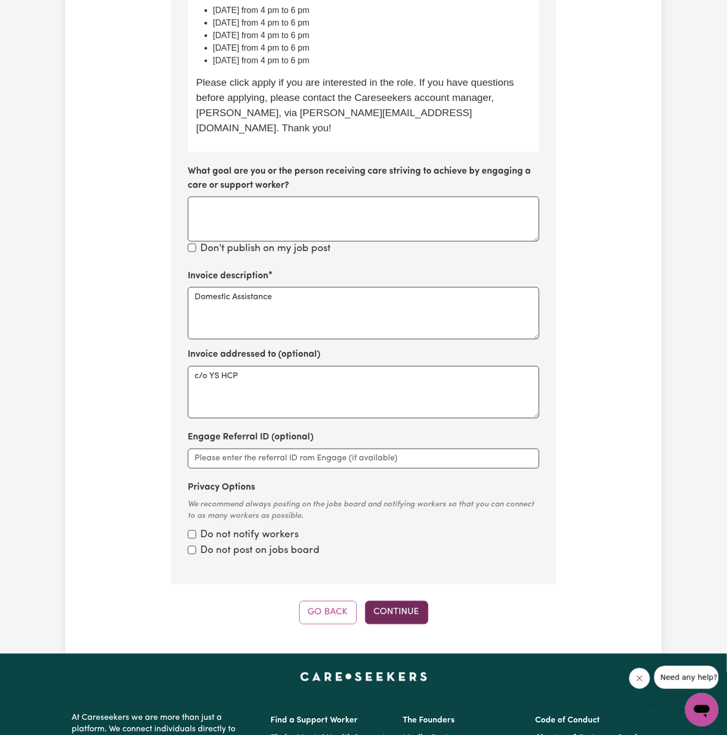
click at [405, 601] on button "Continue" at bounding box center [396, 612] width 63 height 23
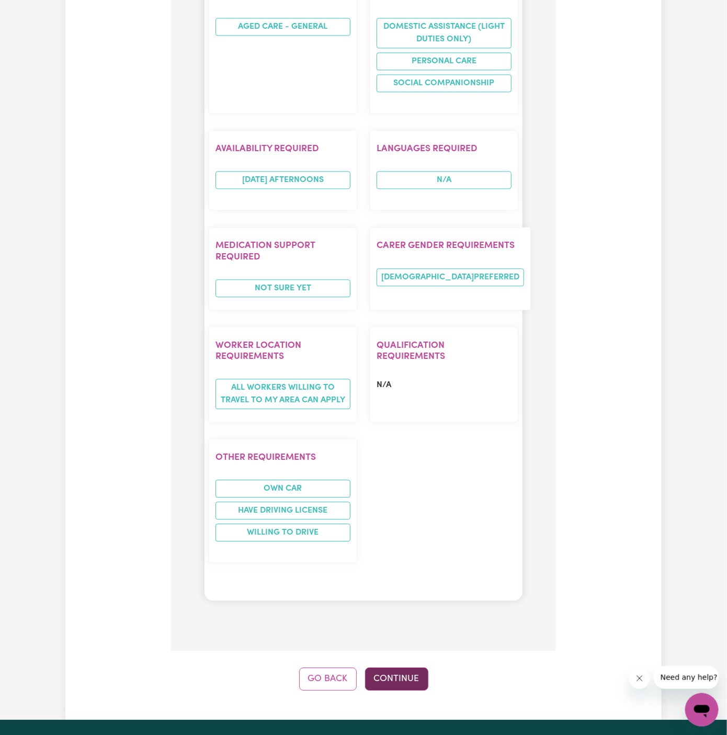
click at [397, 667] on button "Continue" at bounding box center [396, 678] width 63 height 23
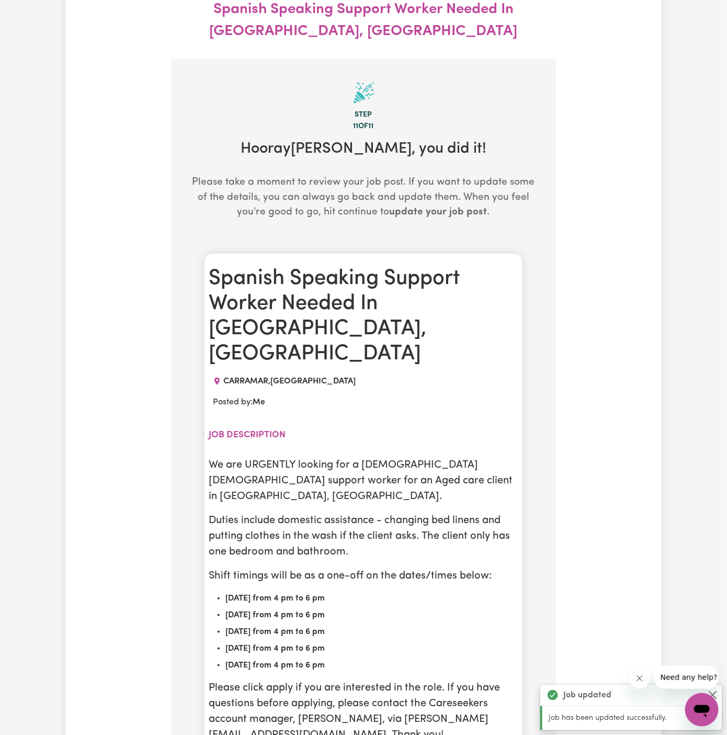
scroll to position [225, 0]
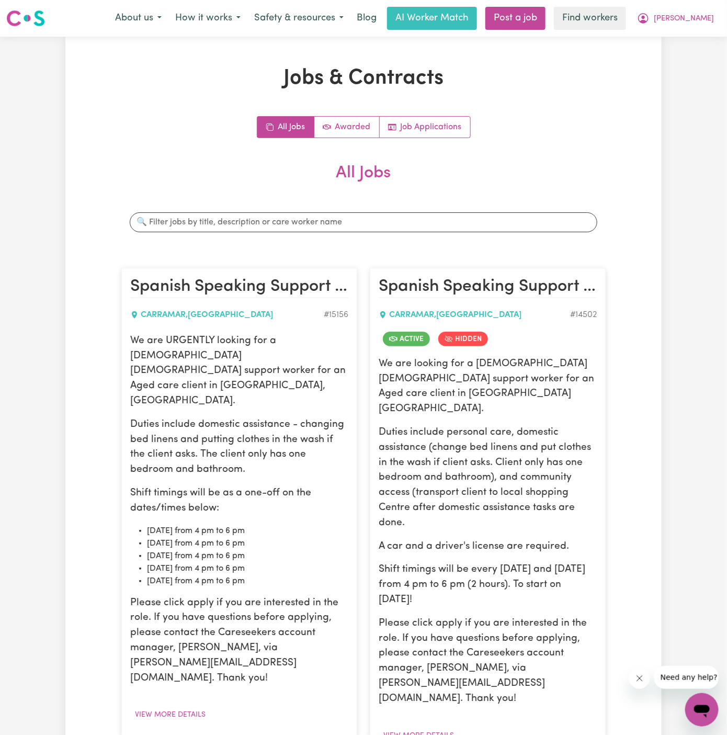
click at [212, 562] on li "27/10 Monday from 4 pm to 6 pm" at bounding box center [247, 568] width 201 height 13
click at [212, 575] on li "03/11 Monday from 4 pm to 6 pm" at bounding box center [247, 581] width 201 height 13
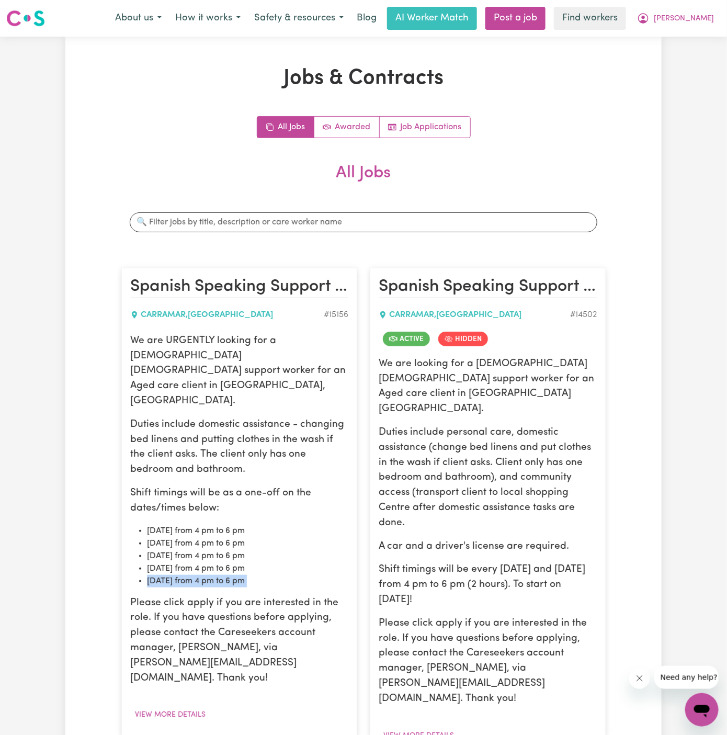
click at [212, 575] on li "03/11 Monday from 4 pm to 6 pm" at bounding box center [247, 581] width 201 height 13
copy li "03/11 Monday from 4 pm to 6 pm"
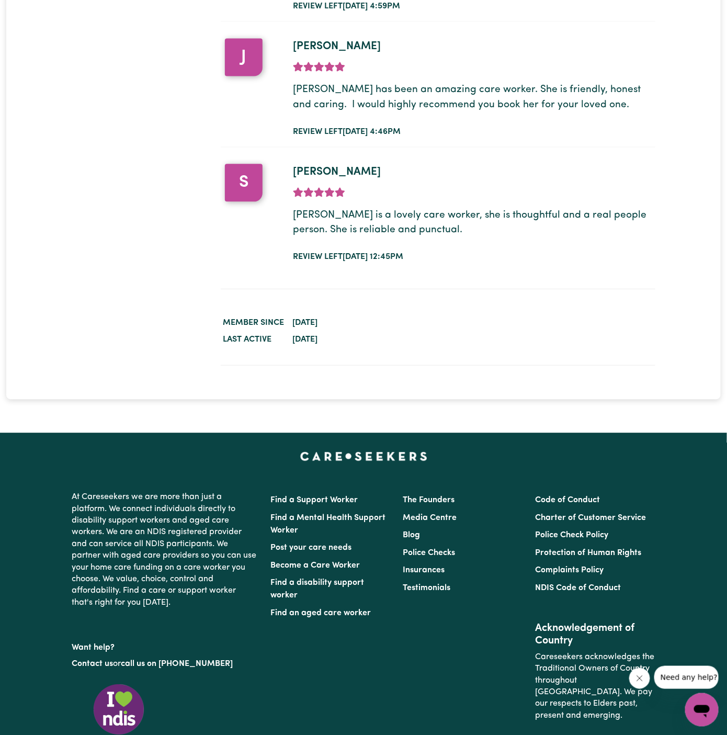
scroll to position [2328, 0]
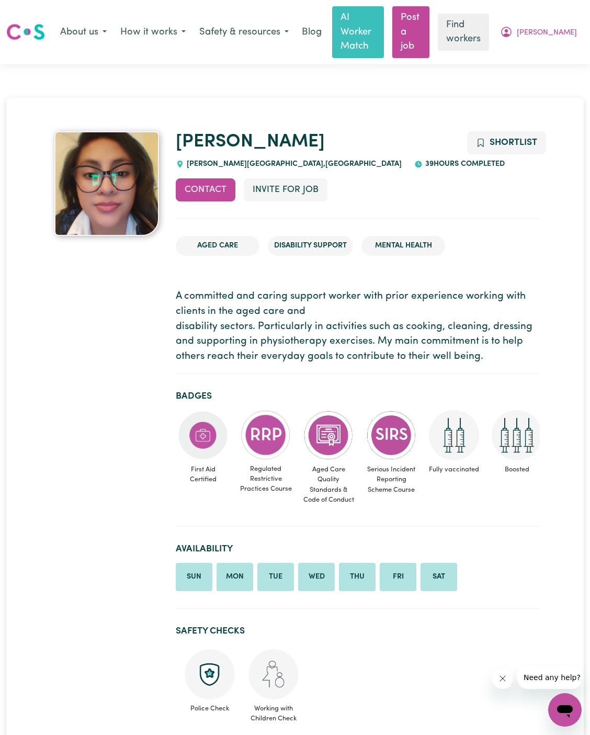
click at [423, 160] on span "39 hours completed" at bounding box center [464, 164] width 82 height 8
